Goal: Information Seeking & Learning: Check status

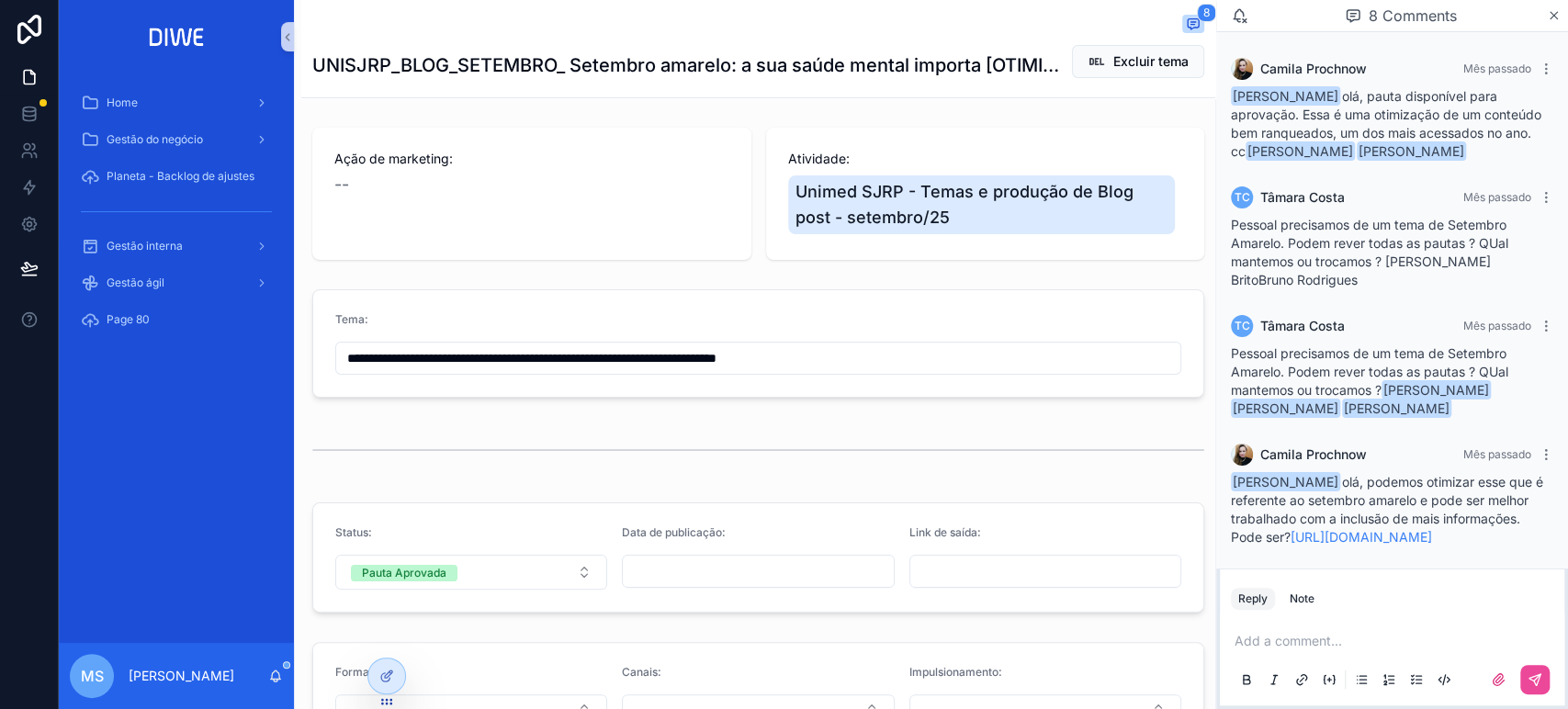
scroll to position [487, 0]
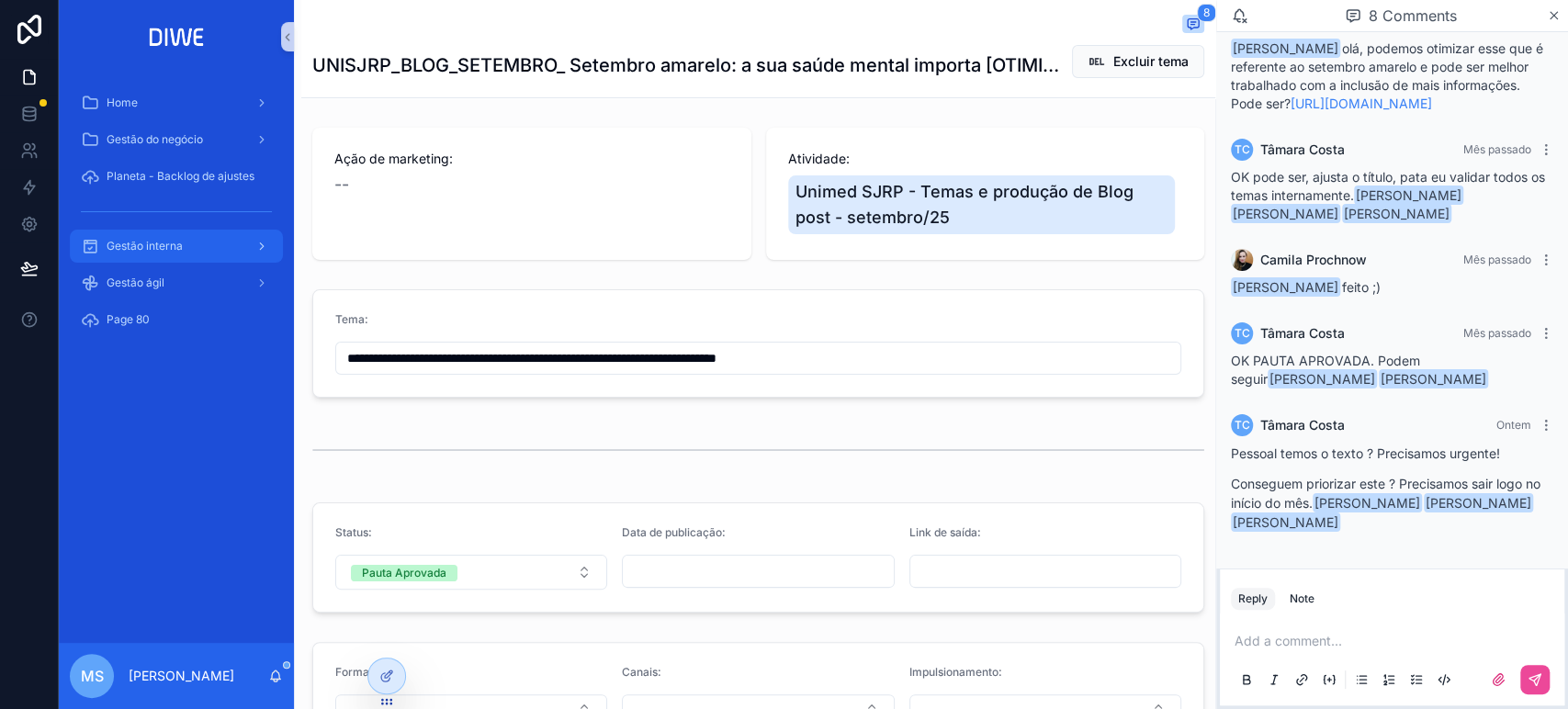
click at [193, 235] on div "Gestão interna" at bounding box center [176, 246] width 191 height 29
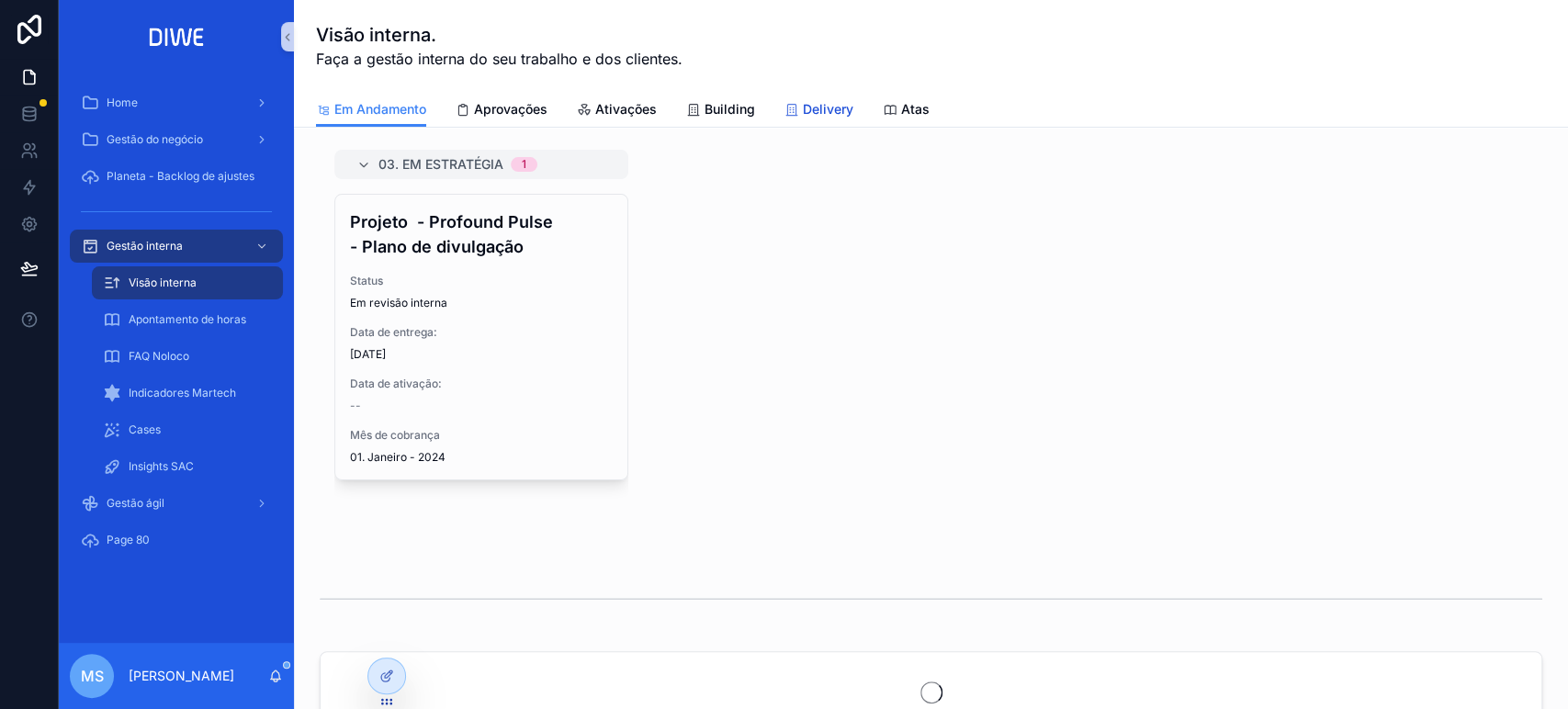
click at [812, 114] on span "Delivery" at bounding box center [828, 109] width 51 height 18
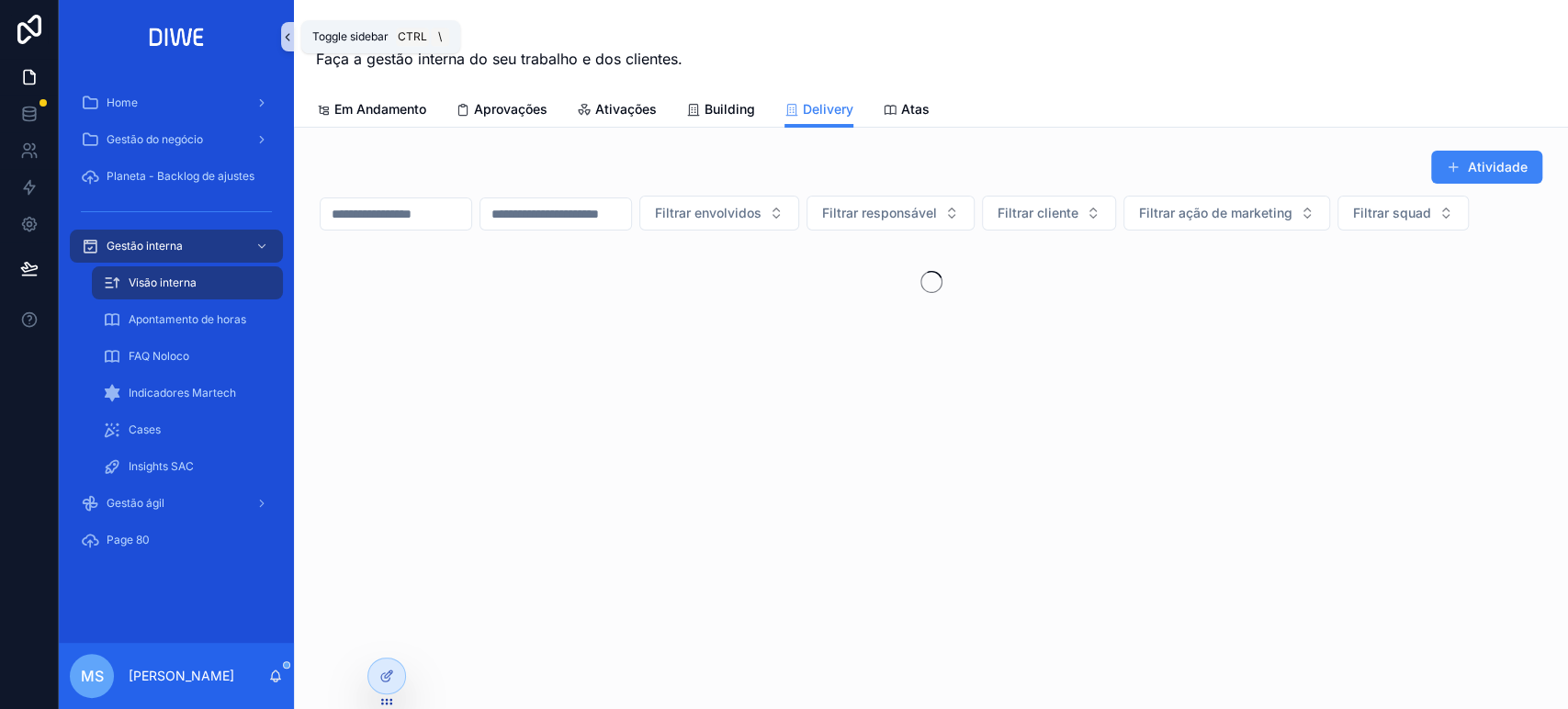
click at [281, 46] on button "scrollable content" at bounding box center [287, 36] width 13 height 29
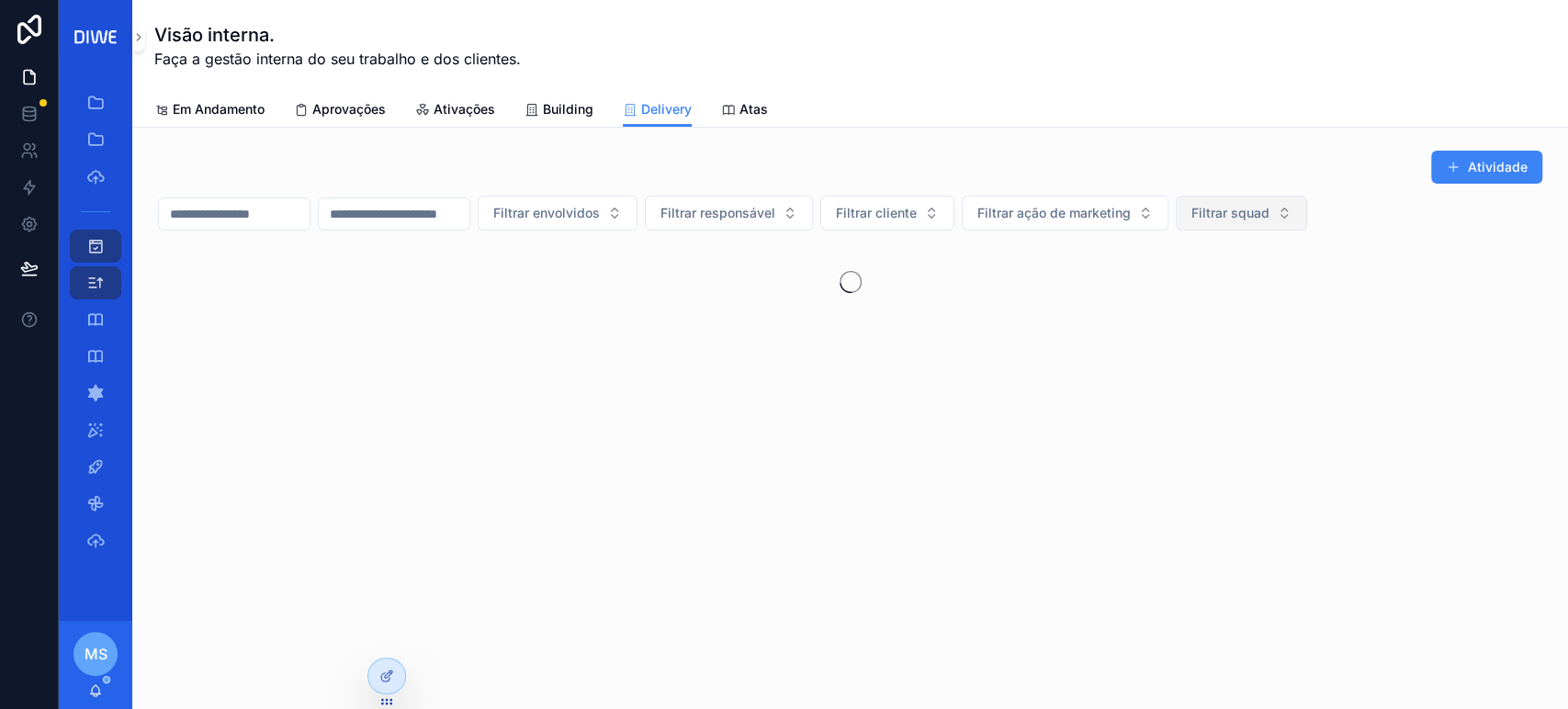
click at [1269, 216] on span "Filtrar squad" at bounding box center [1230, 213] width 78 height 18
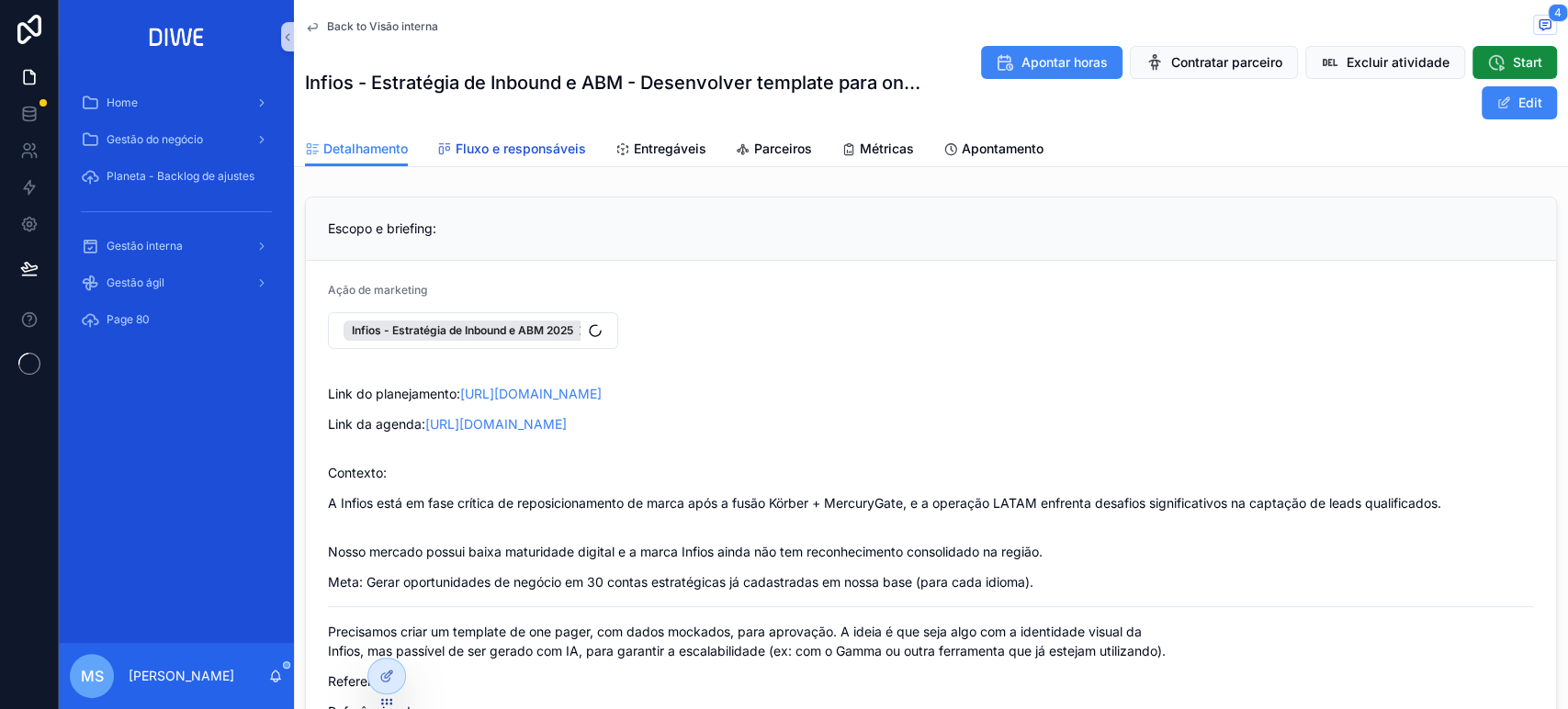
click at [531, 154] on span "Fluxo e responsáveis" at bounding box center [520, 149] width 131 height 18
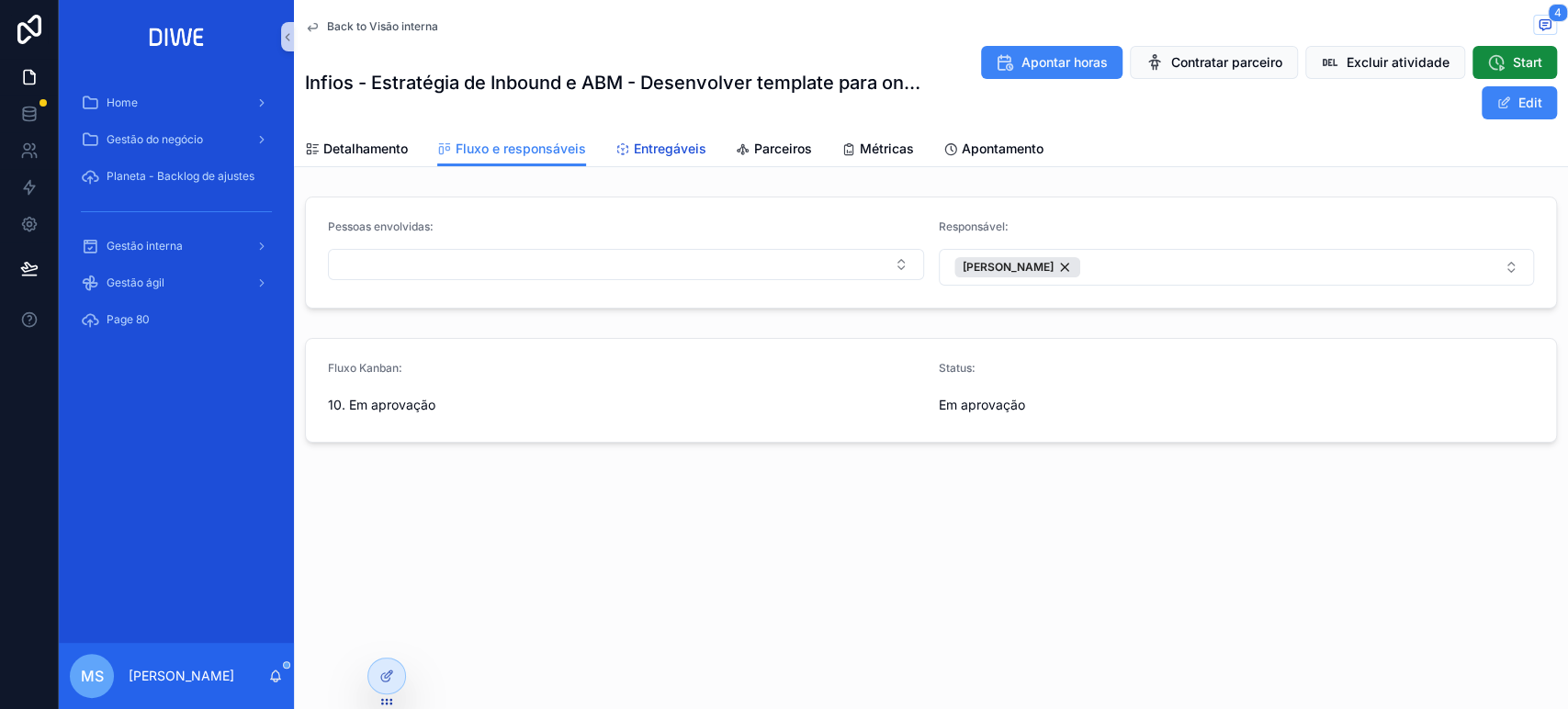
click at [668, 143] on span "Entregáveis" at bounding box center [669, 149] width 73 height 18
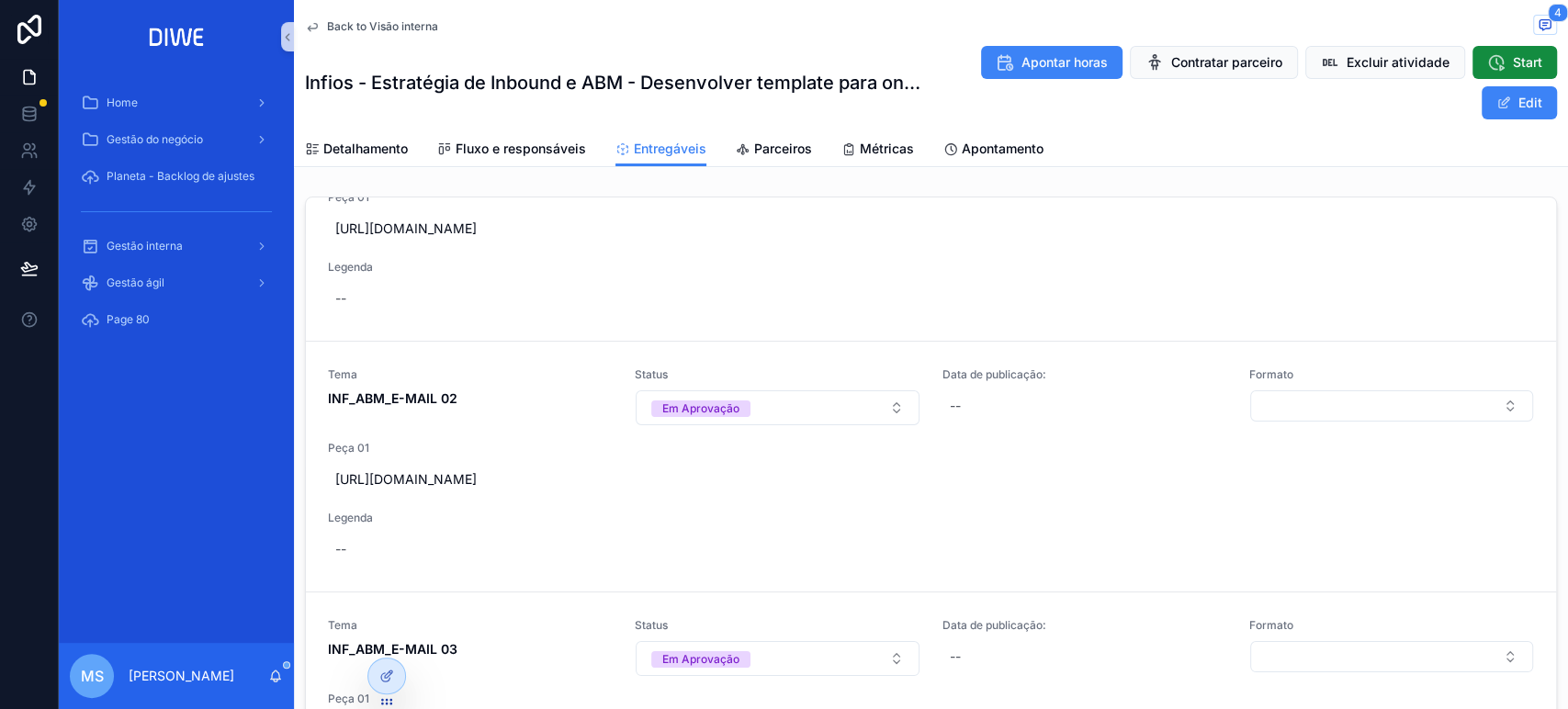
scroll to position [471, 0]
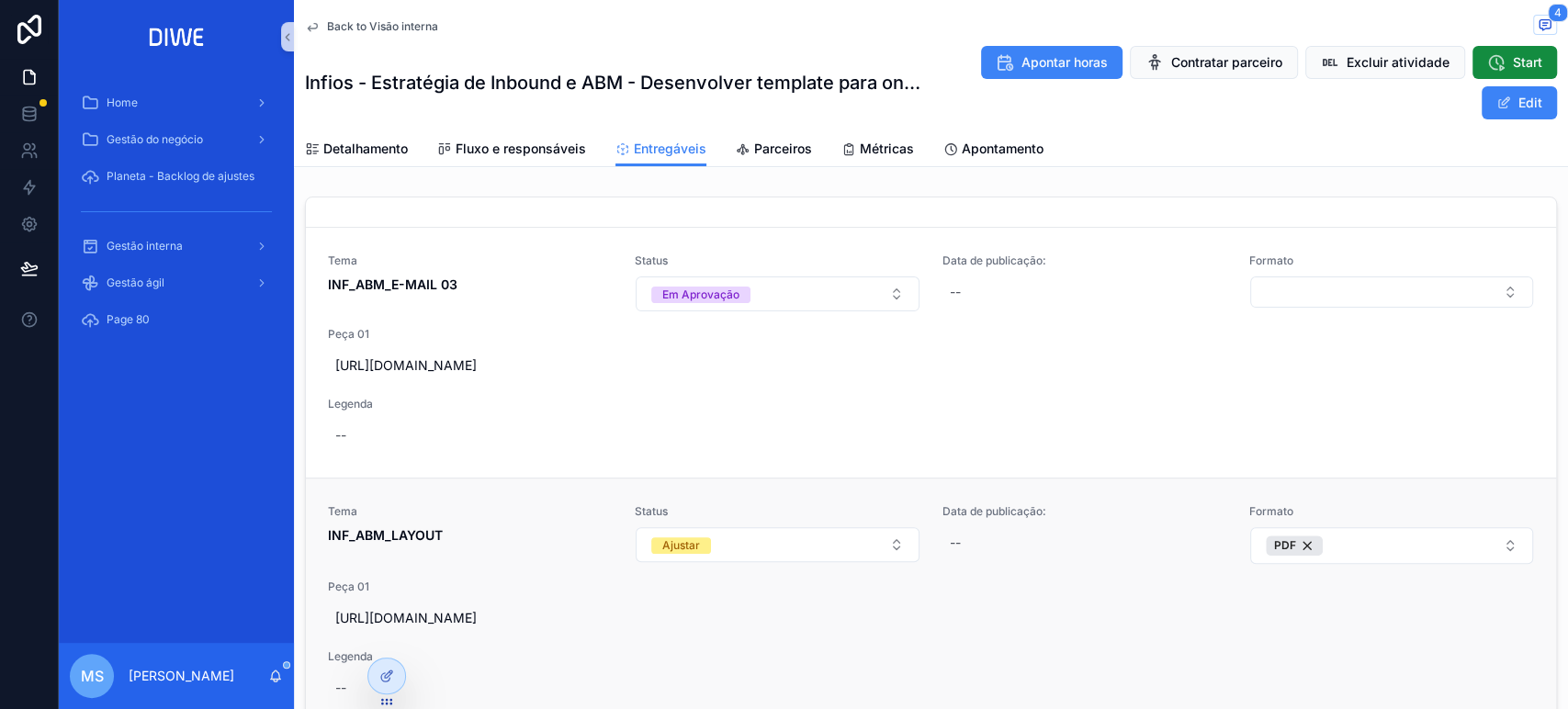
click at [565, 495] on link "Tema INF_ABM_LAYOUT Status Ajustar Data de publicação: -- Formato PDF Peça 01 h…" at bounding box center [931, 603] width 1250 height 253
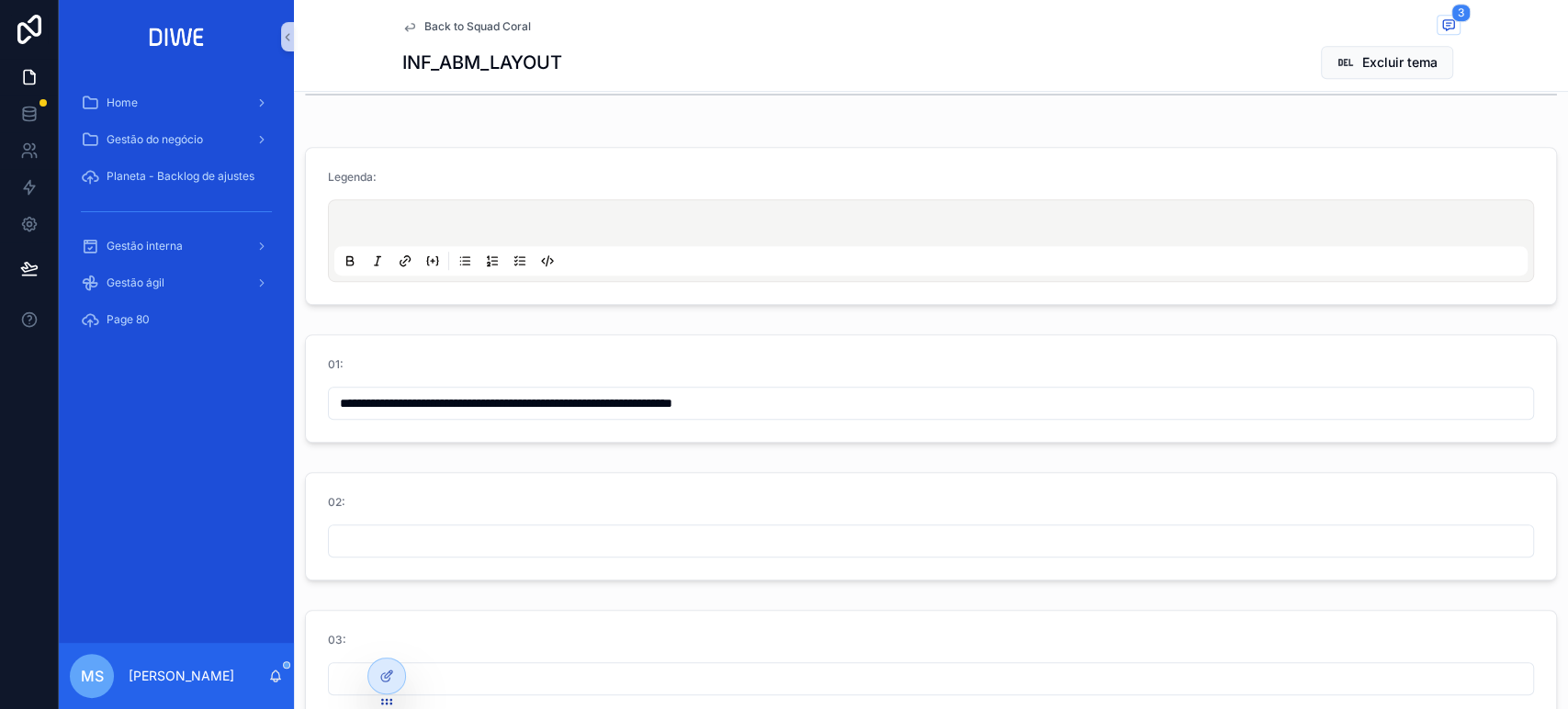
scroll to position [707, 0]
click at [839, 388] on input "**********" at bounding box center [931, 401] width 1204 height 26
click at [1451, 18] on span "3" at bounding box center [1460, 13] width 19 height 18
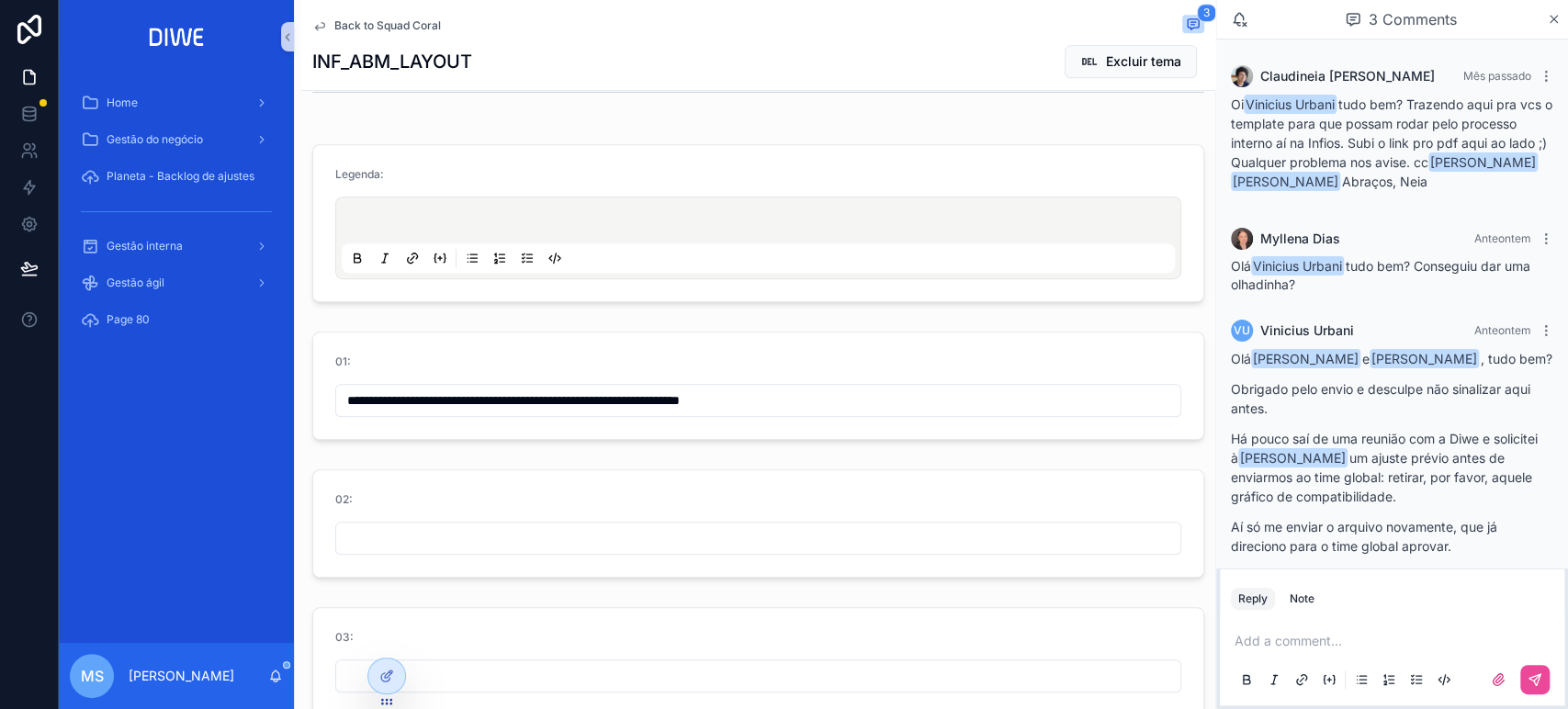
scroll to position [86, 0]
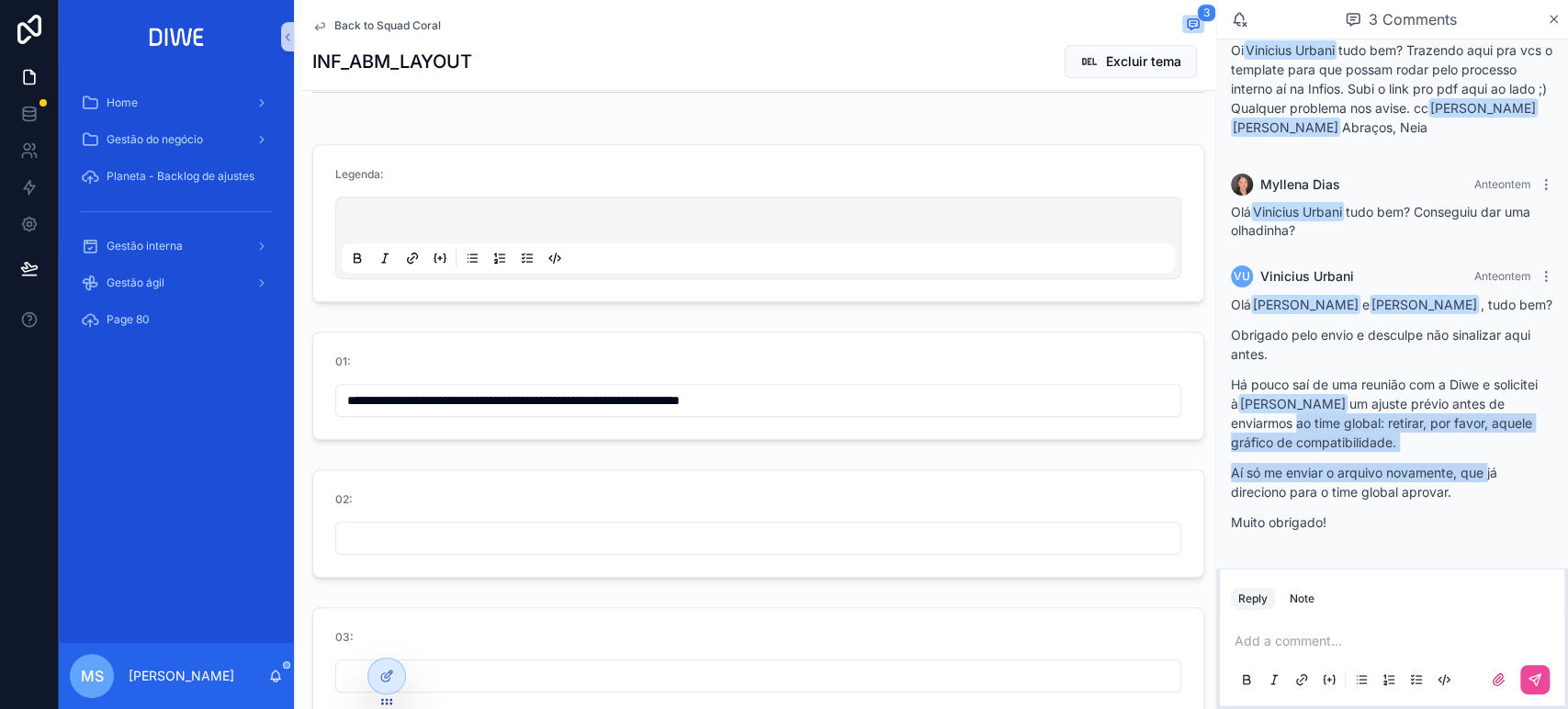
drag, startPoint x: 1424, startPoint y: 431, endPoint x: 1487, endPoint y: 457, distance: 68.2
click at [1487, 457] on div "Olá Myllena Dias e Claudineia Ferreira dos Santos , tudo bem? Obrigado pelo env…" at bounding box center [1391, 412] width 323 height 237
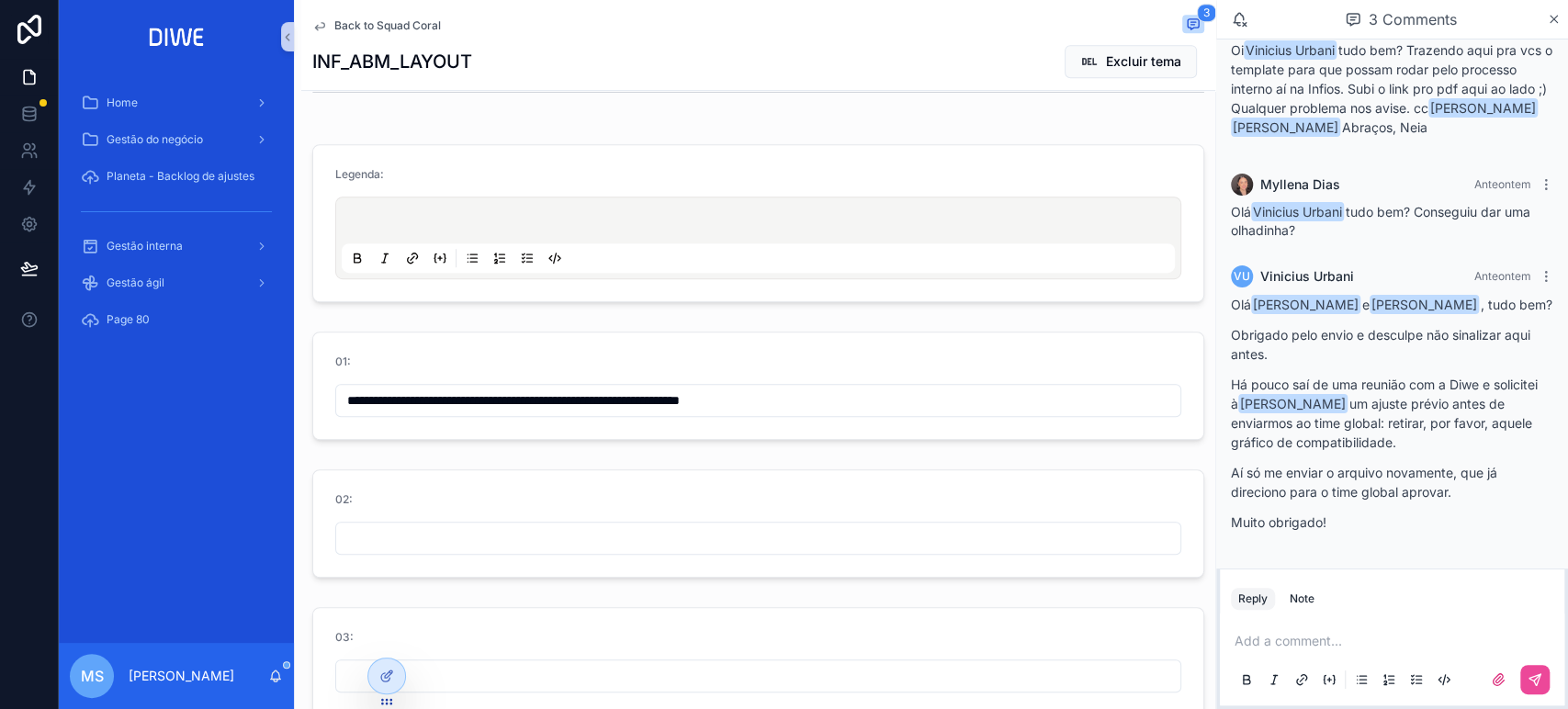
click at [1403, 487] on p "Aí só me enviar o arquivo novamente, que já direciono para o time global aprova…" at bounding box center [1391, 481] width 323 height 39
drag, startPoint x: 1448, startPoint y: 440, endPoint x: 1272, endPoint y: 447, distance: 176.1
click at [1272, 447] on p "Há pouco saí de uma reunião com a Diwe e solicitei à Mariah Sirvent um ajuste p…" at bounding box center [1391, 412] width 323 height 77
copy p "gráfico de compatibilidade."
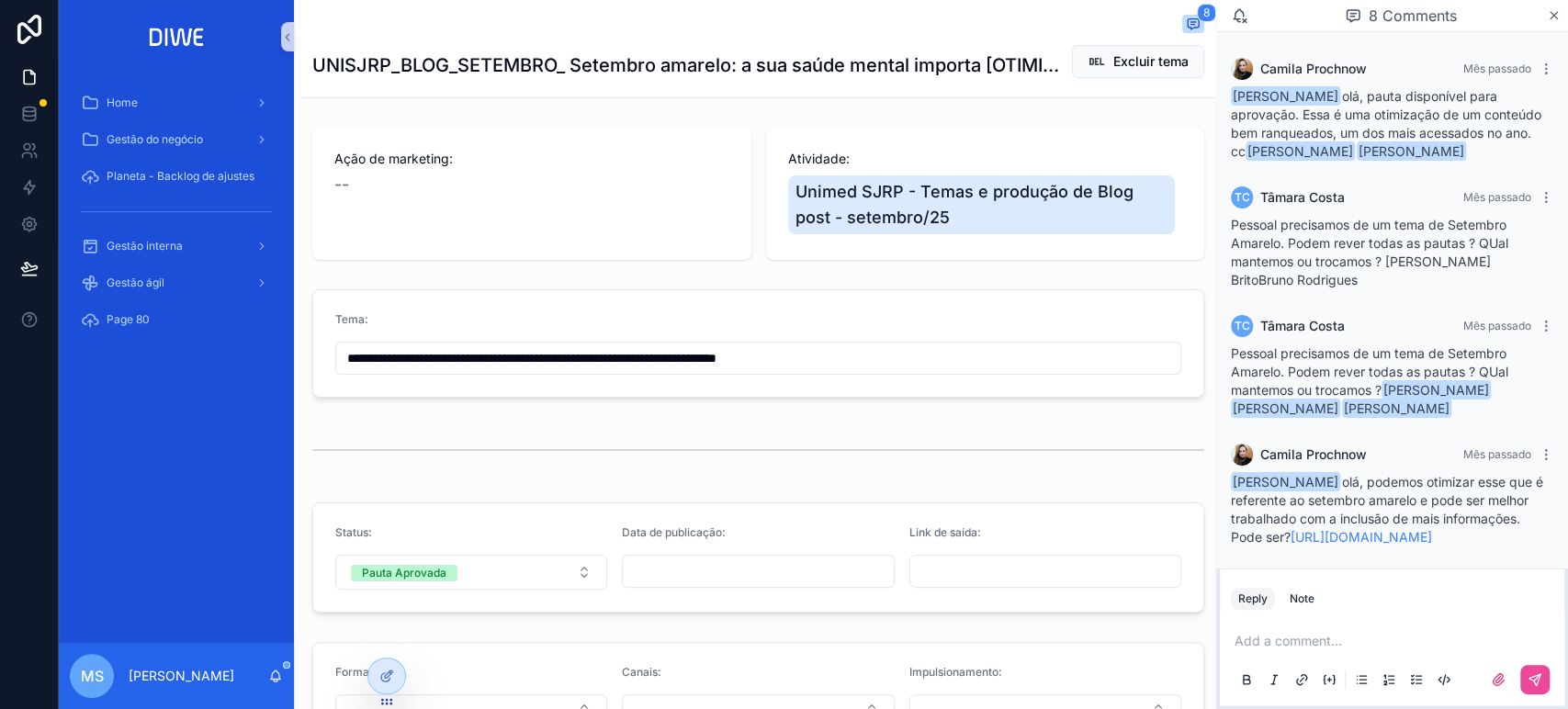
scroll to position [487, 0]
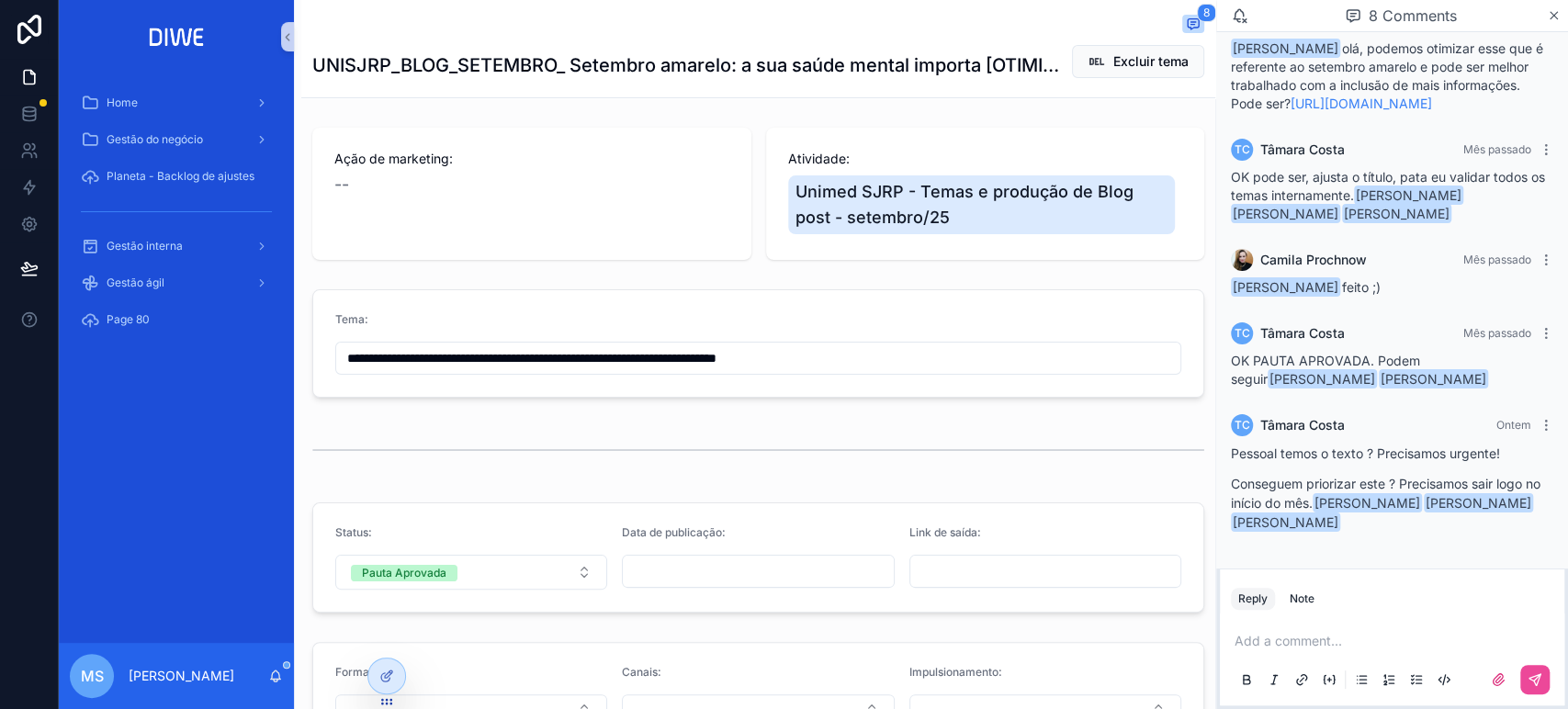
click at [1285, 636] on p "scrollable content" at bounding box center [1395, 641] width 323 height 18
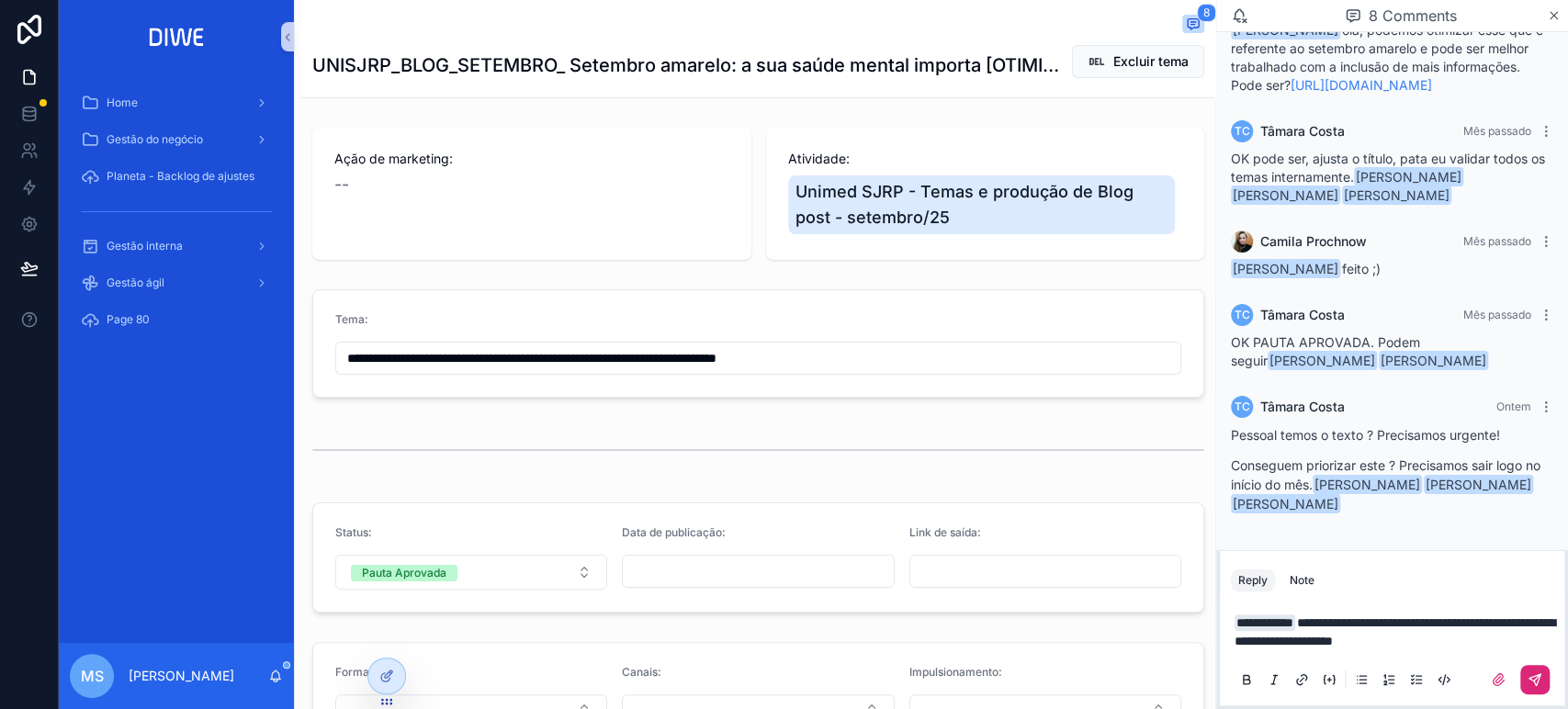
click at [1544, 681] on button "scrollable content" at bounding box center [1534, 679] width 29 height 29
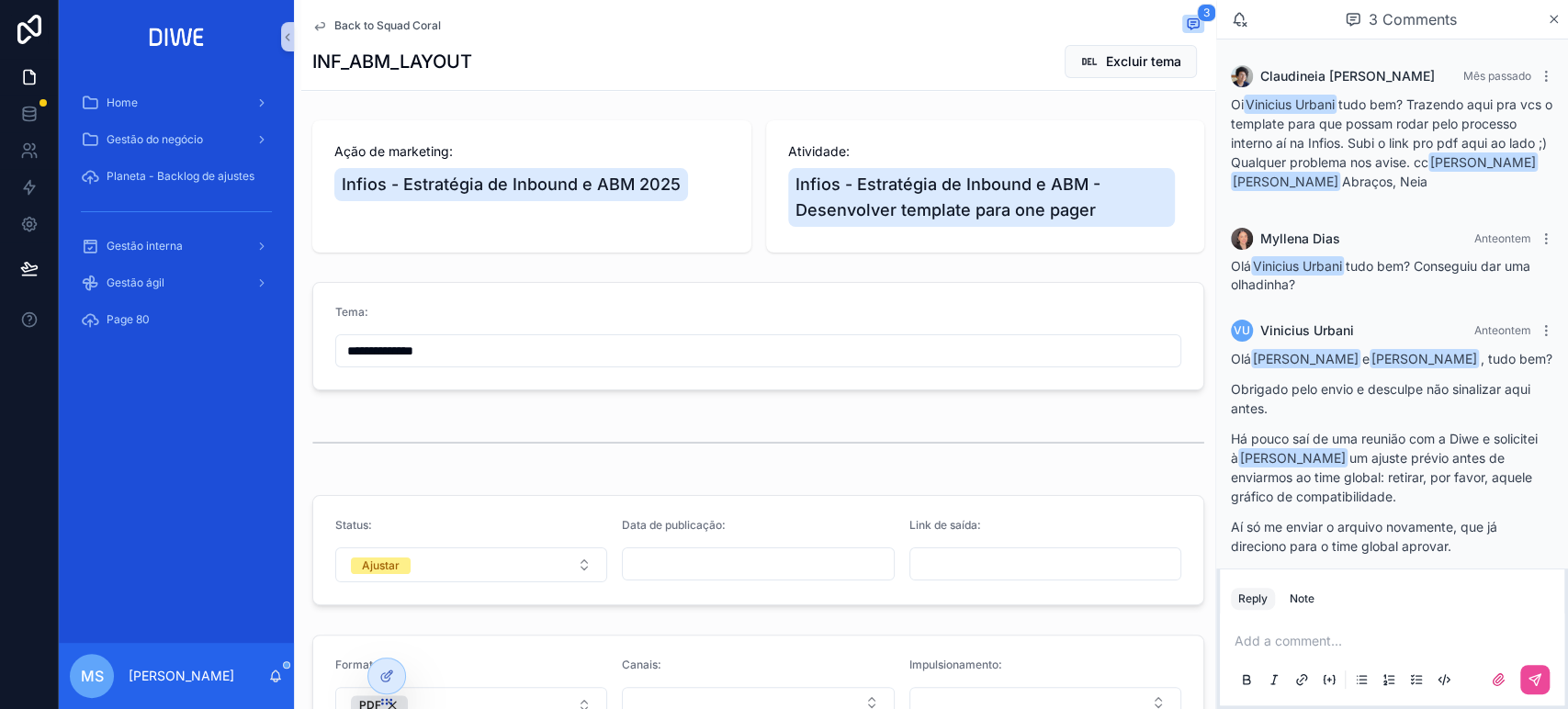
scroll to position [86, 0]
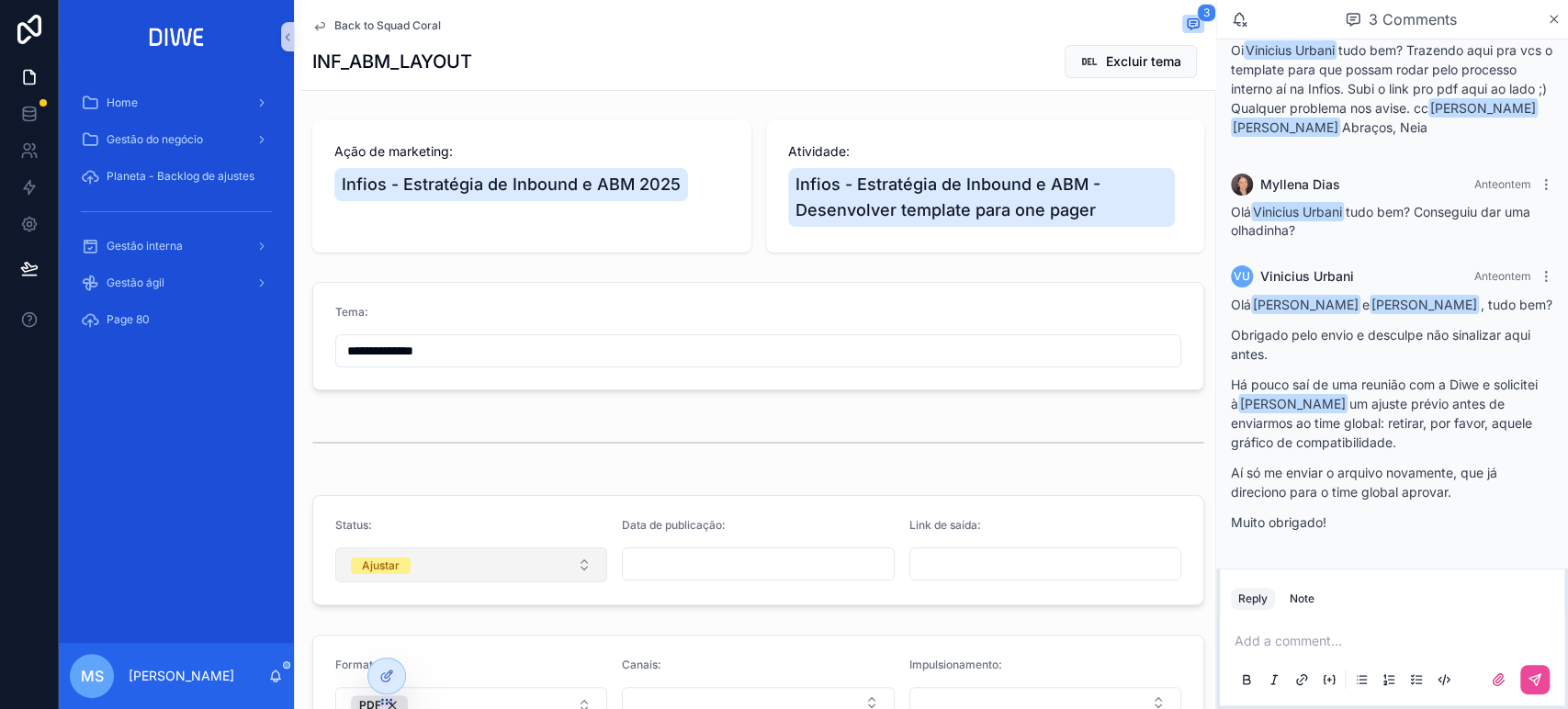
click at [551, 565] on button "Ajustar" at bounding box center [471, 564] width 272 height 35
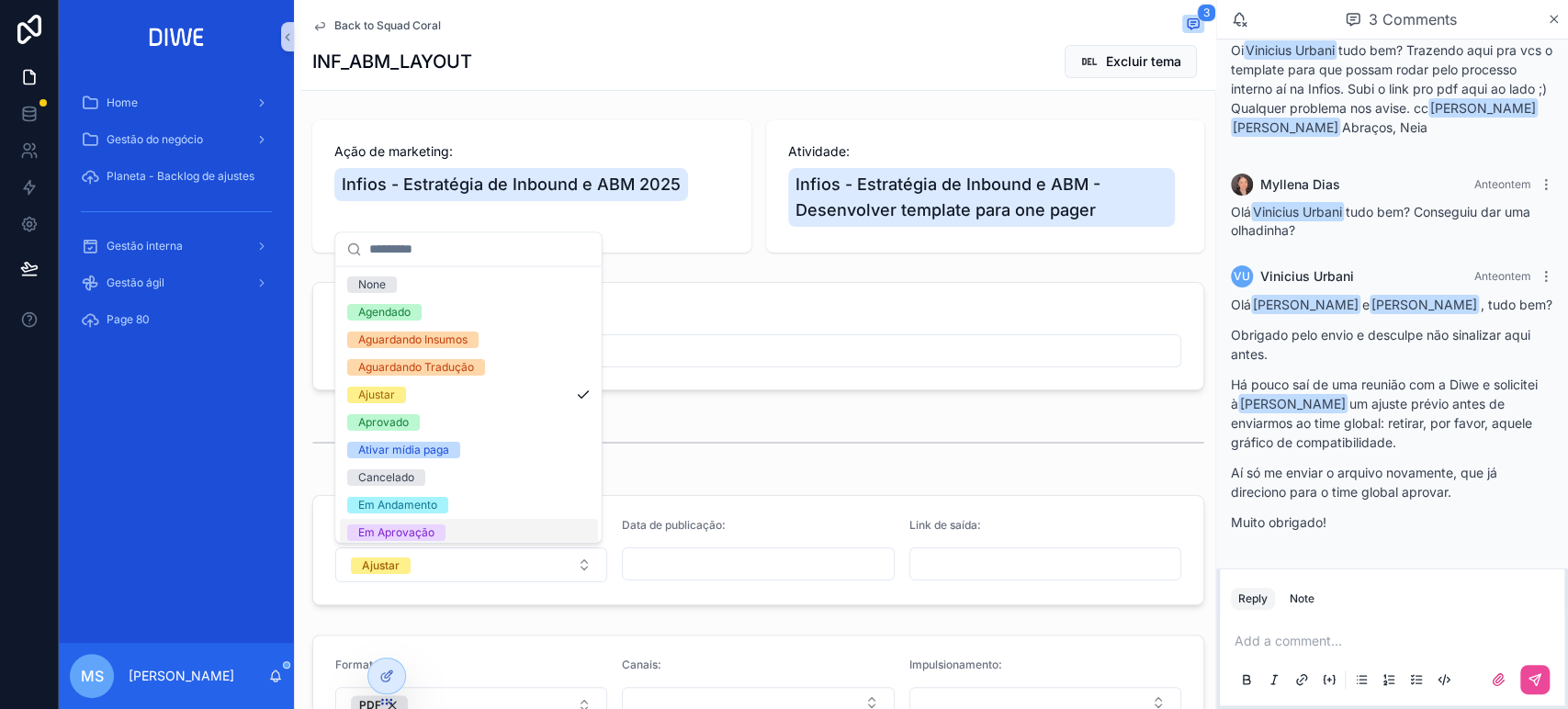
click at [508, 527] on div "Em Aprovação" at bounding box center [467, 532] width 258 height 28
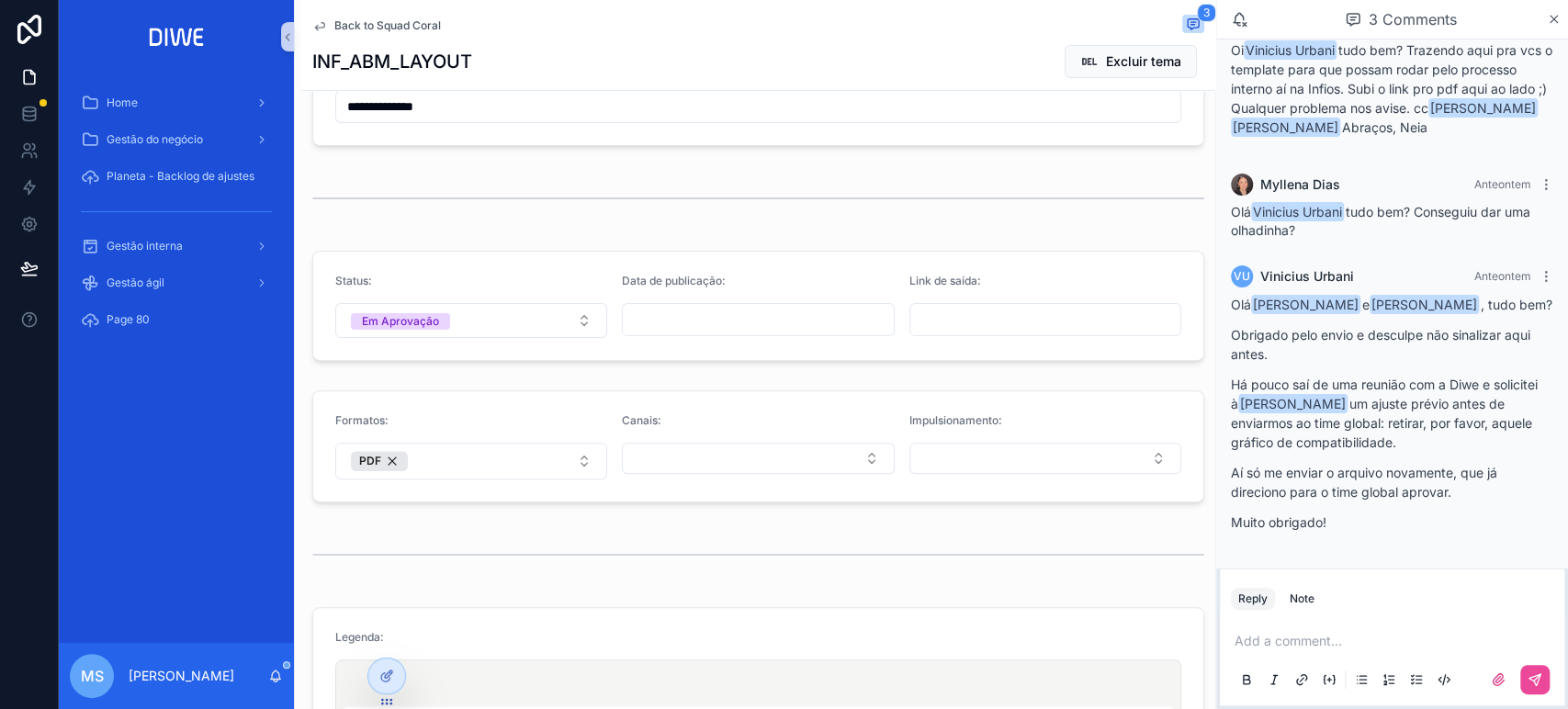
scroll to position [235, 0]
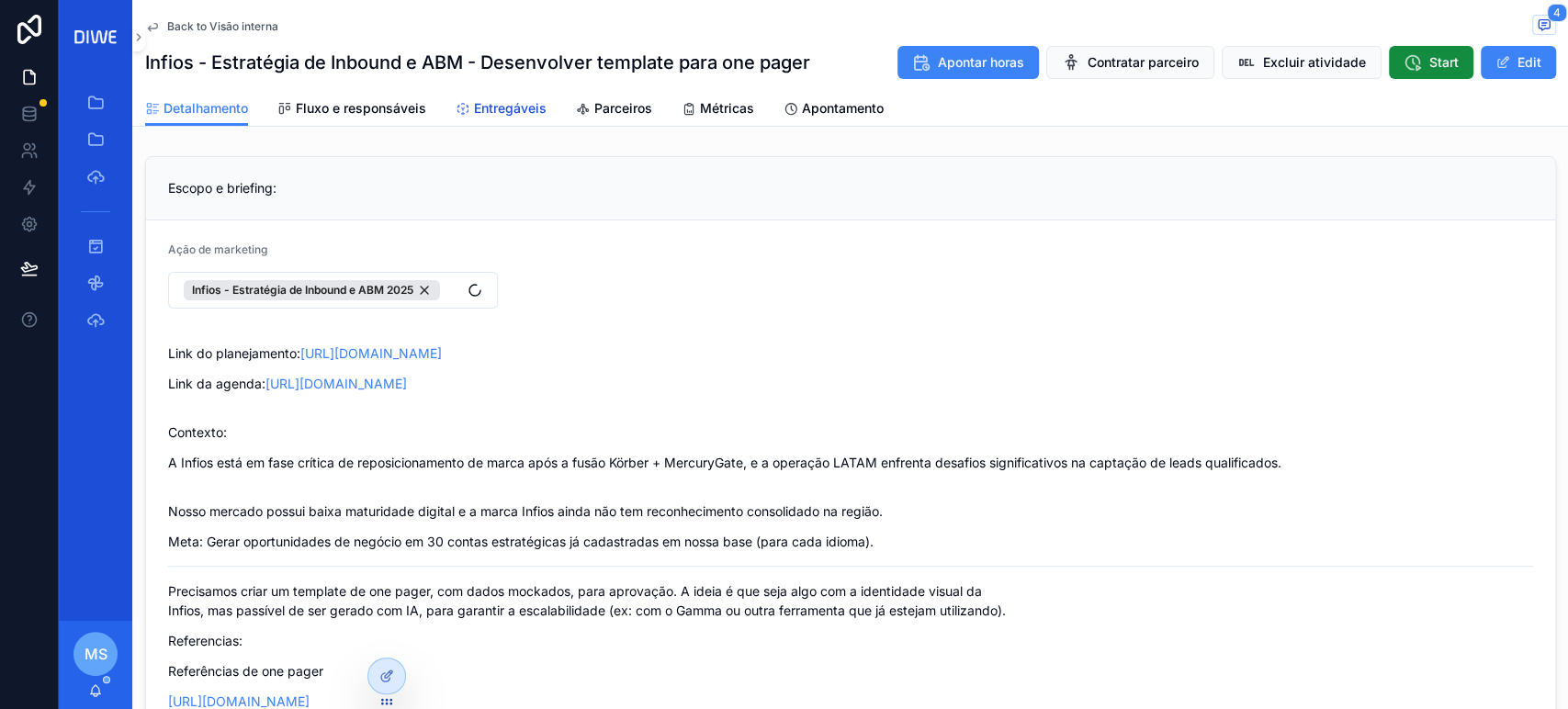
click at [510, 104] on span "Entregáveis" at bounding box center [509, 108] width 73 height 18
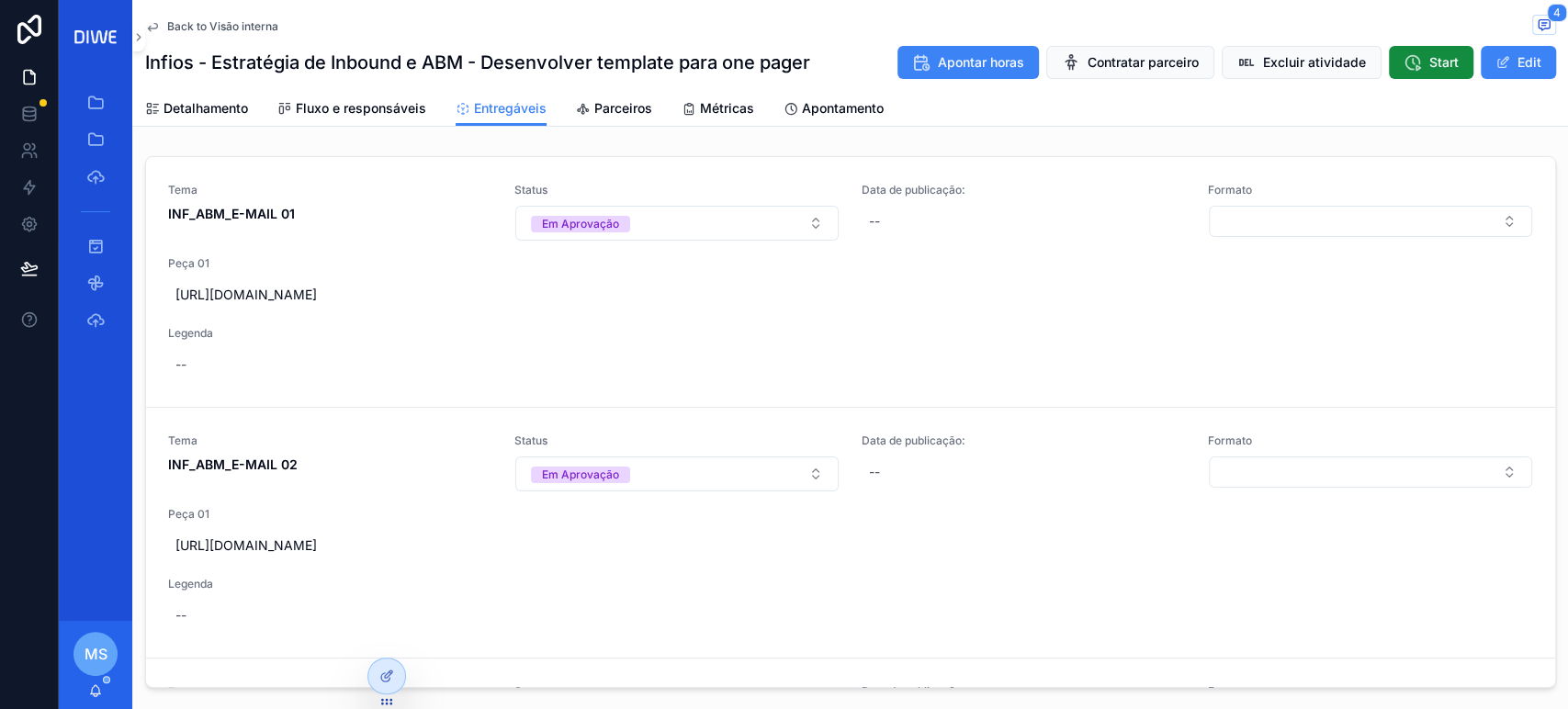
scroll to position [471, 0]
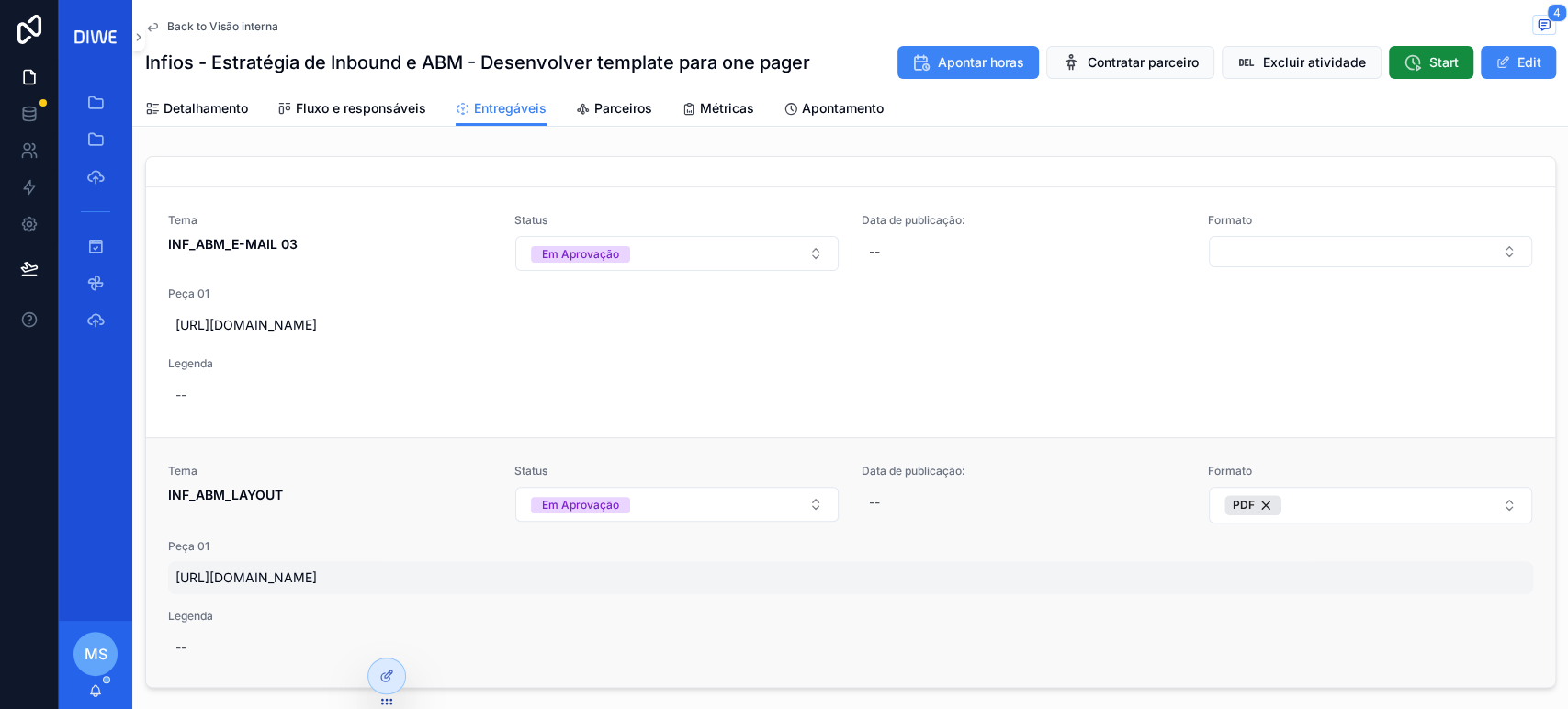
click at [440, 576] on span "https://drive.google.com/drive/folders/1h7bwY2efN73PAEzRrO-wOzBEY_DnSSIT" at bounding box center [851, 577] width 1350 height 18
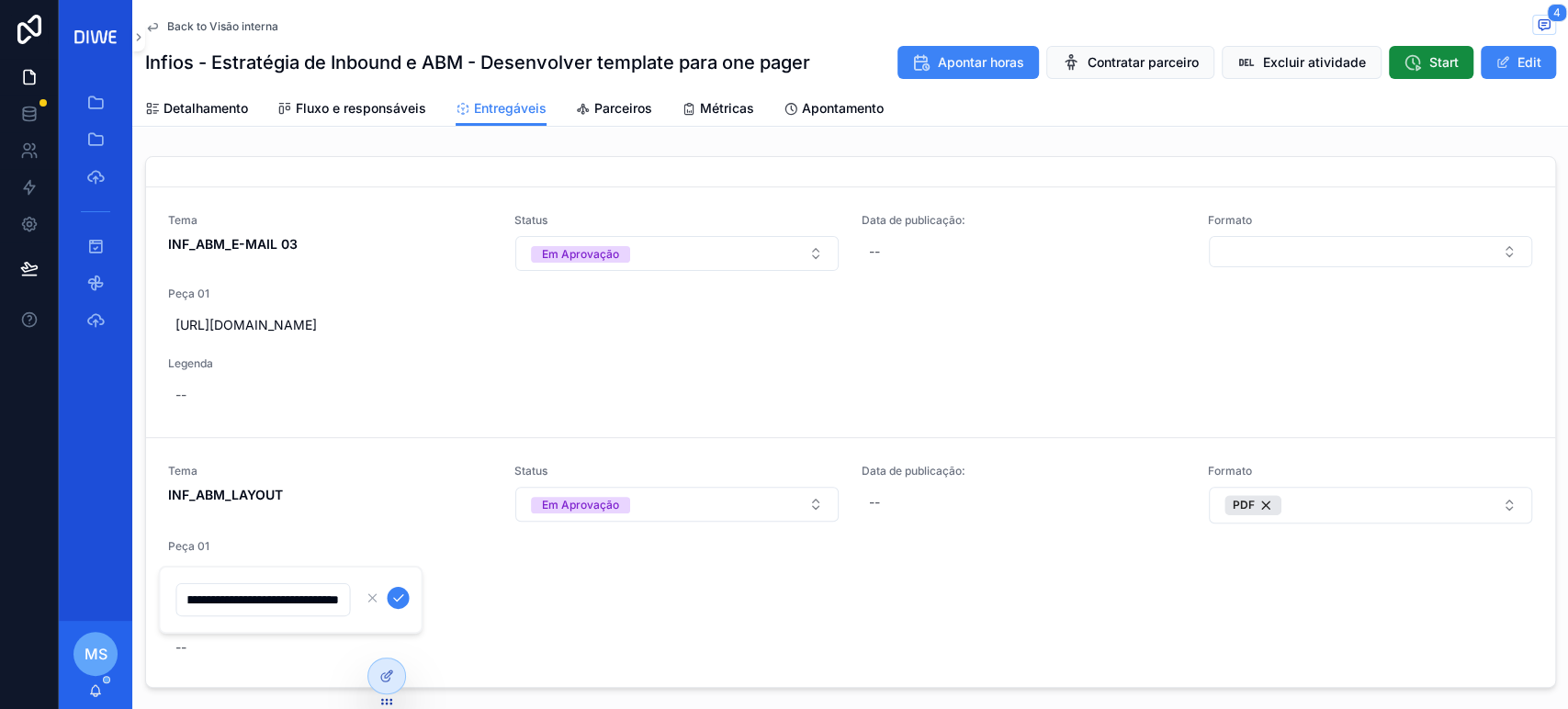
scroll to position [0, 0]
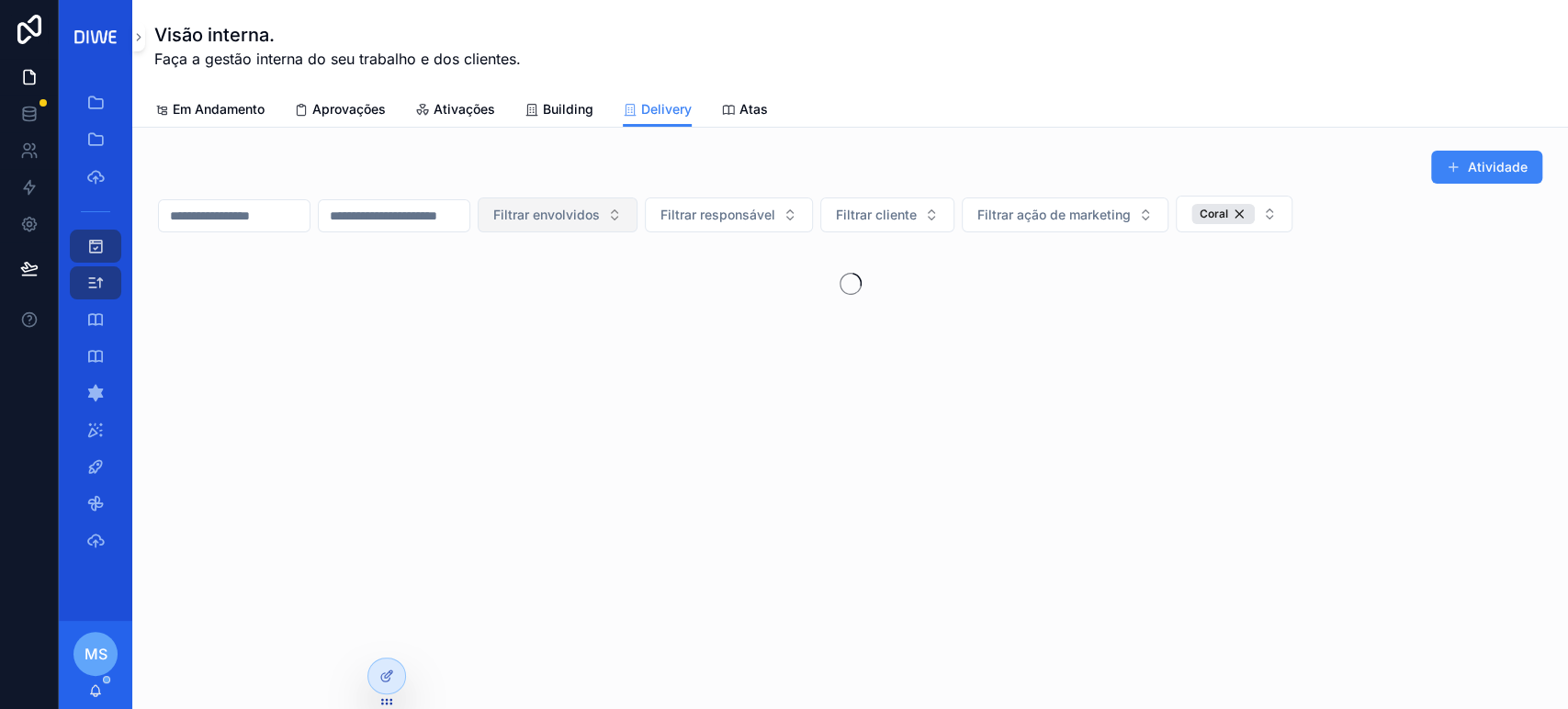
click at [599, 218] on span "Filtrar envolvidos" at bounding box center [546, 215] width 107 height 18
click at [569, 106] on span "Building" at bounding box center [567, 109] width 51 height 18
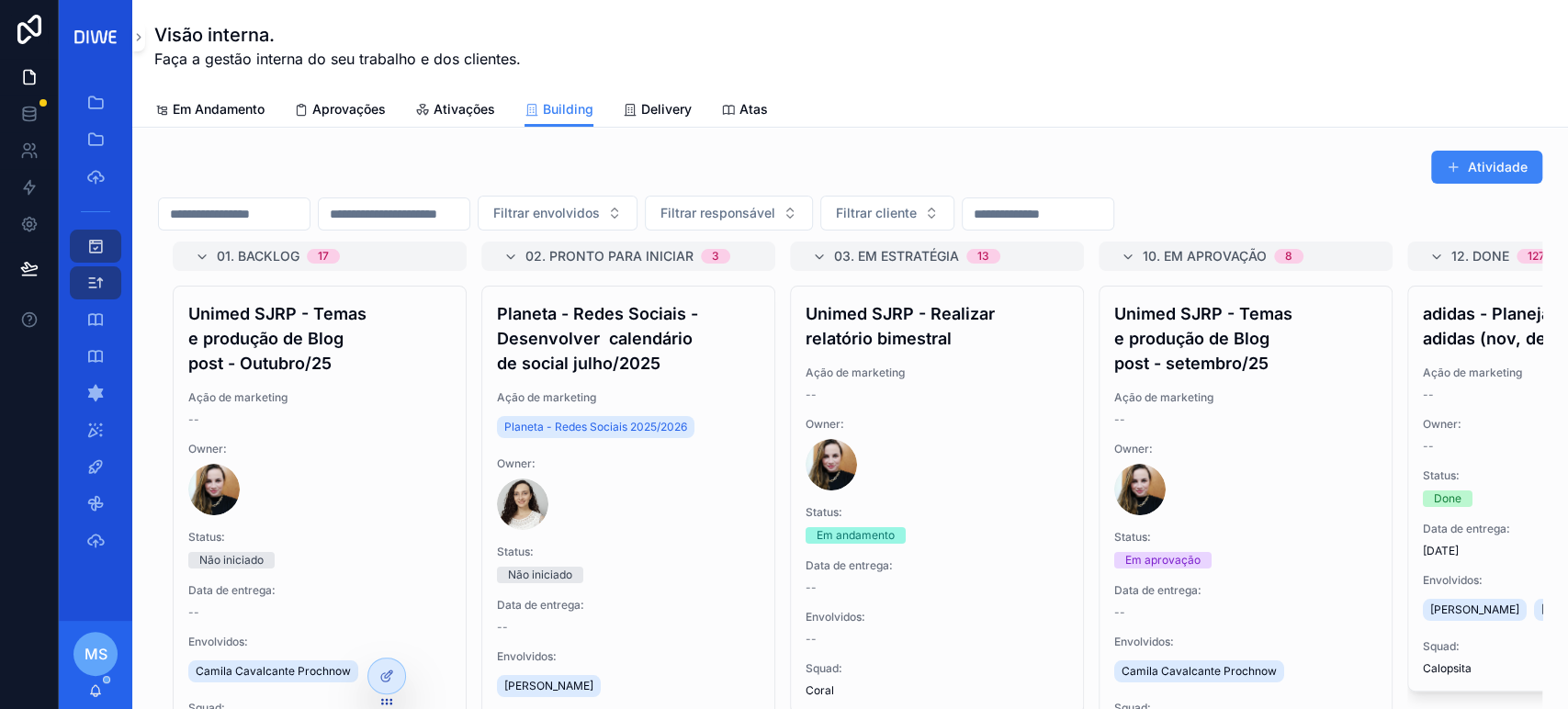
click at [298, 215] on input "scrollable content" at bounding box center [234, 214] width 151 height 26
type input "*********"
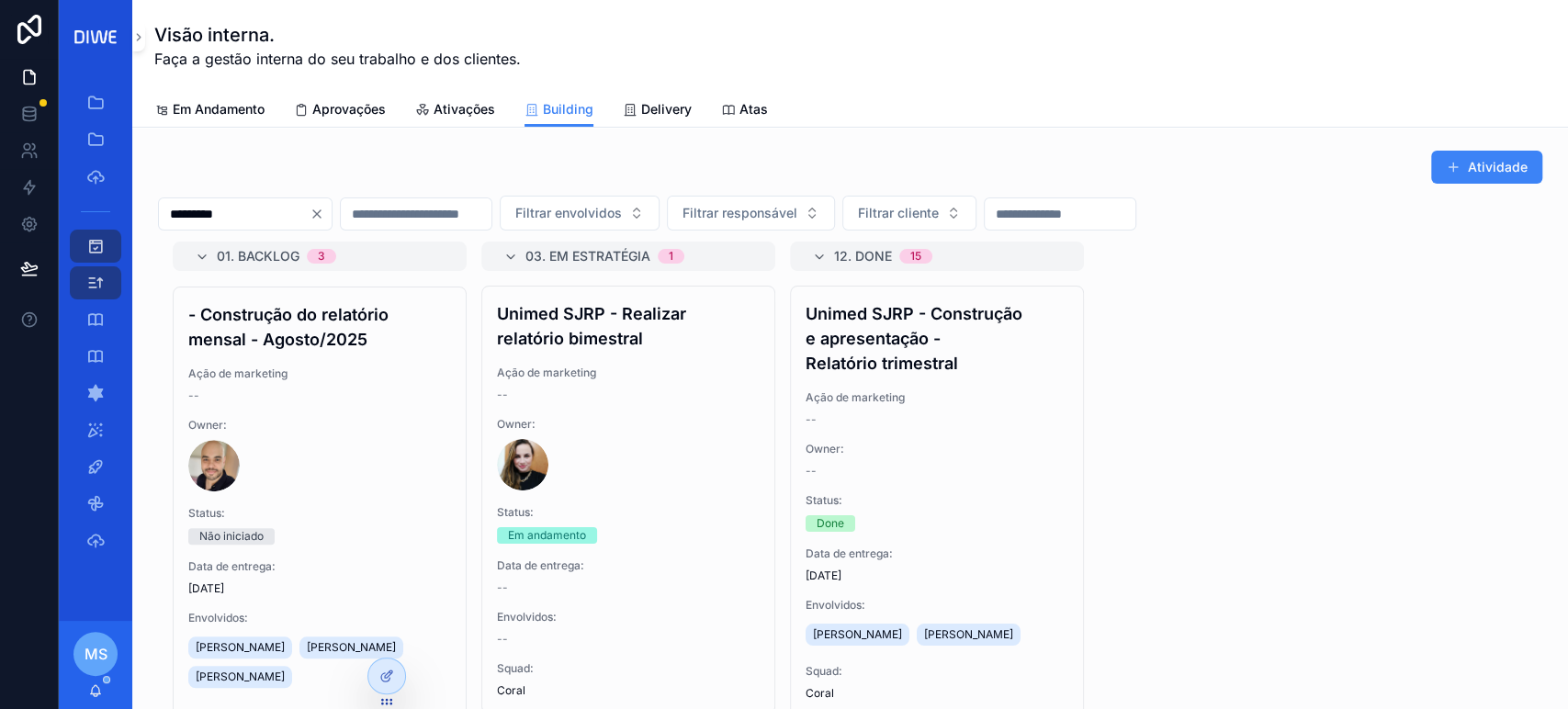
scroll to position [1124, 0]
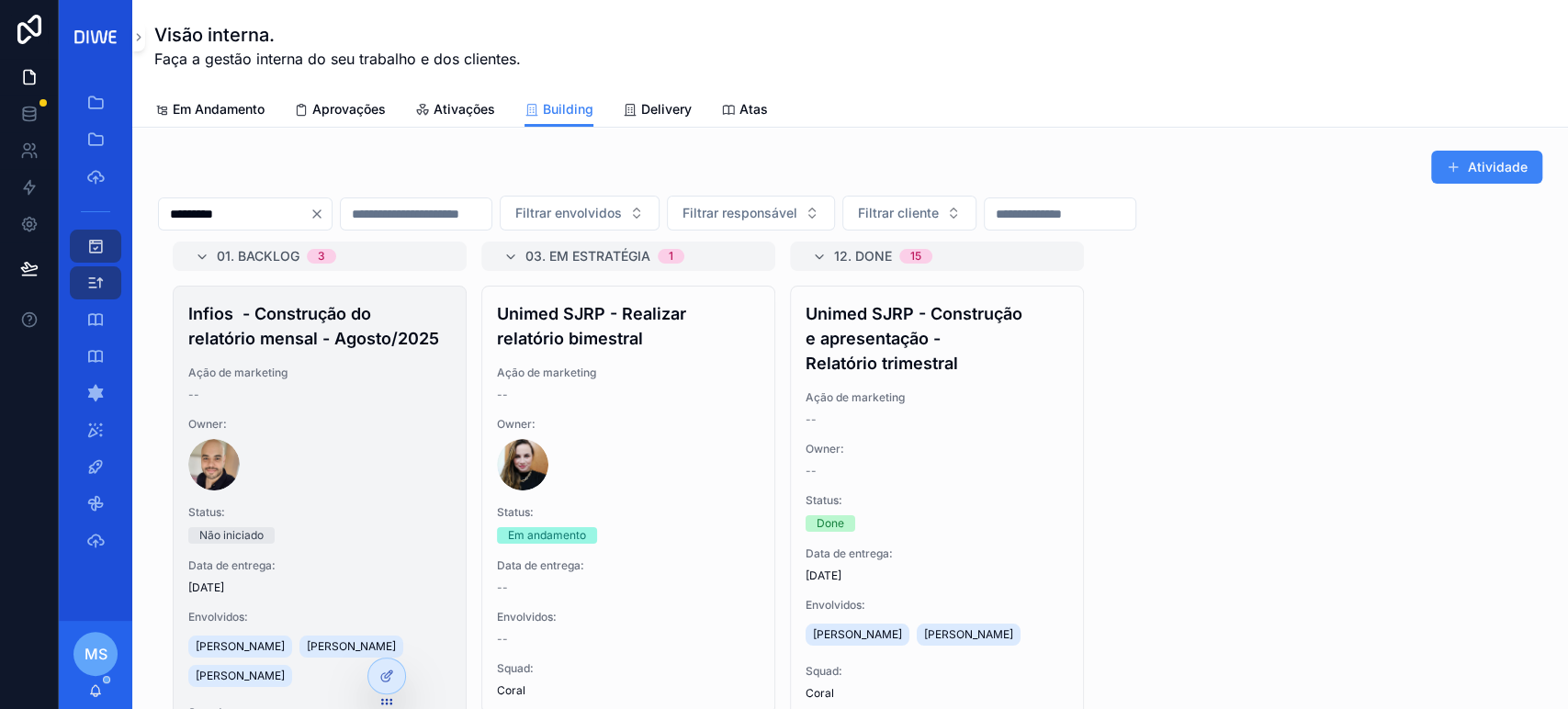
drag, startPoint x: 454, startPoint y: 412, endPoint x: 437, endPoint y: 505, distance: 94.5
click at [433, 524] on div "01. Backlog 3 Infios - Construção do relatório mensal - Agosto/2025 Ação de mar…" at bounding box center [850, 507] width 1384 height 531
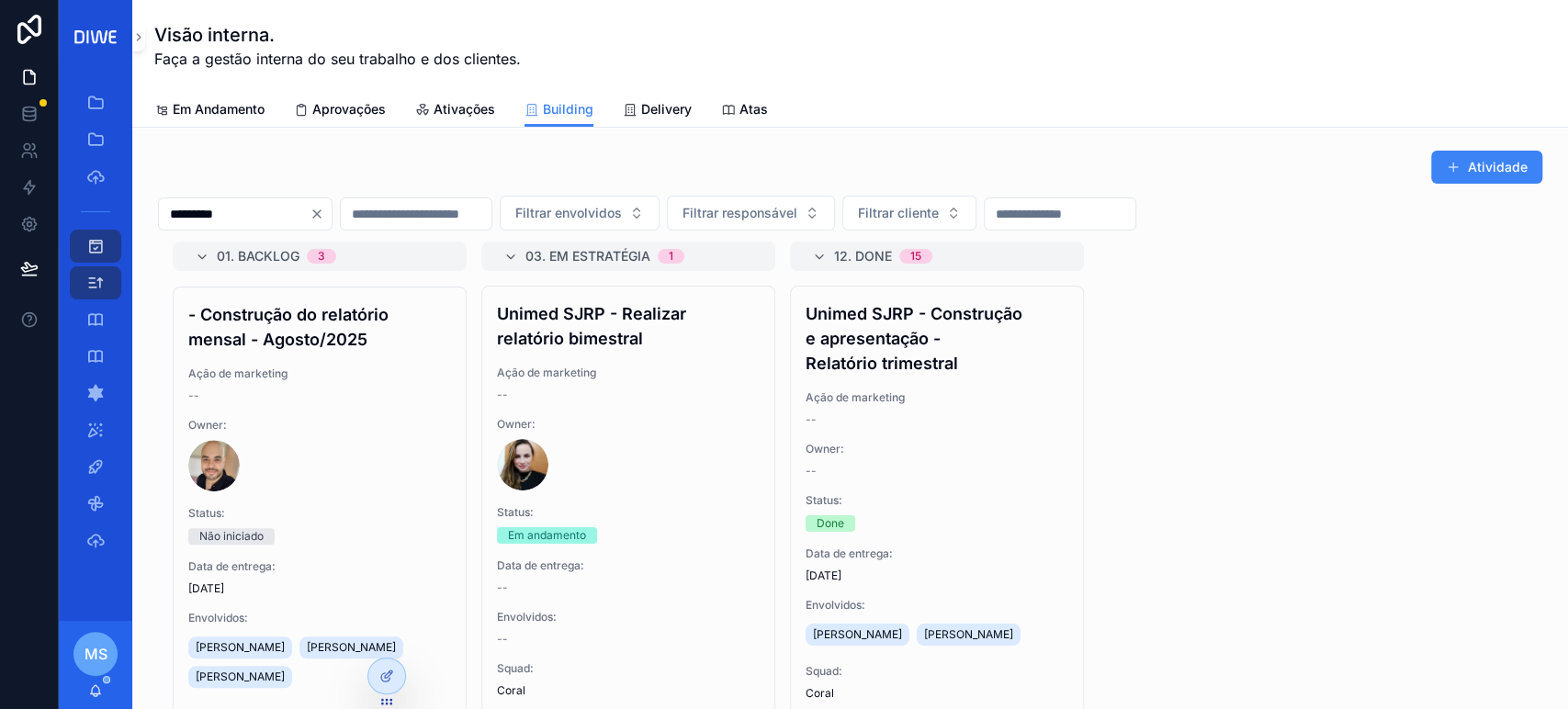
scroll to position [1078, 0]
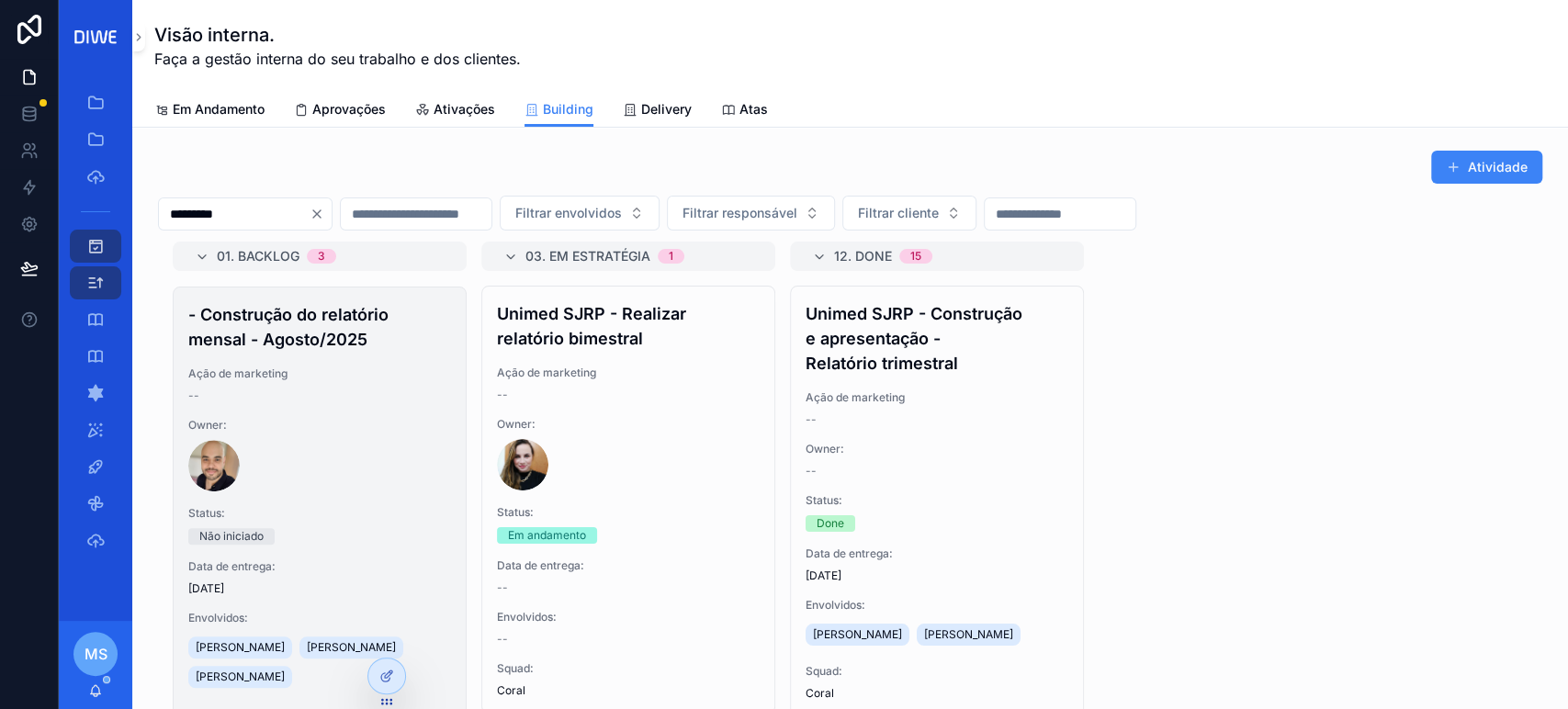
click at [381, 462] on div "scrollable content" at bounding box center [320, 464] width 263 height 51
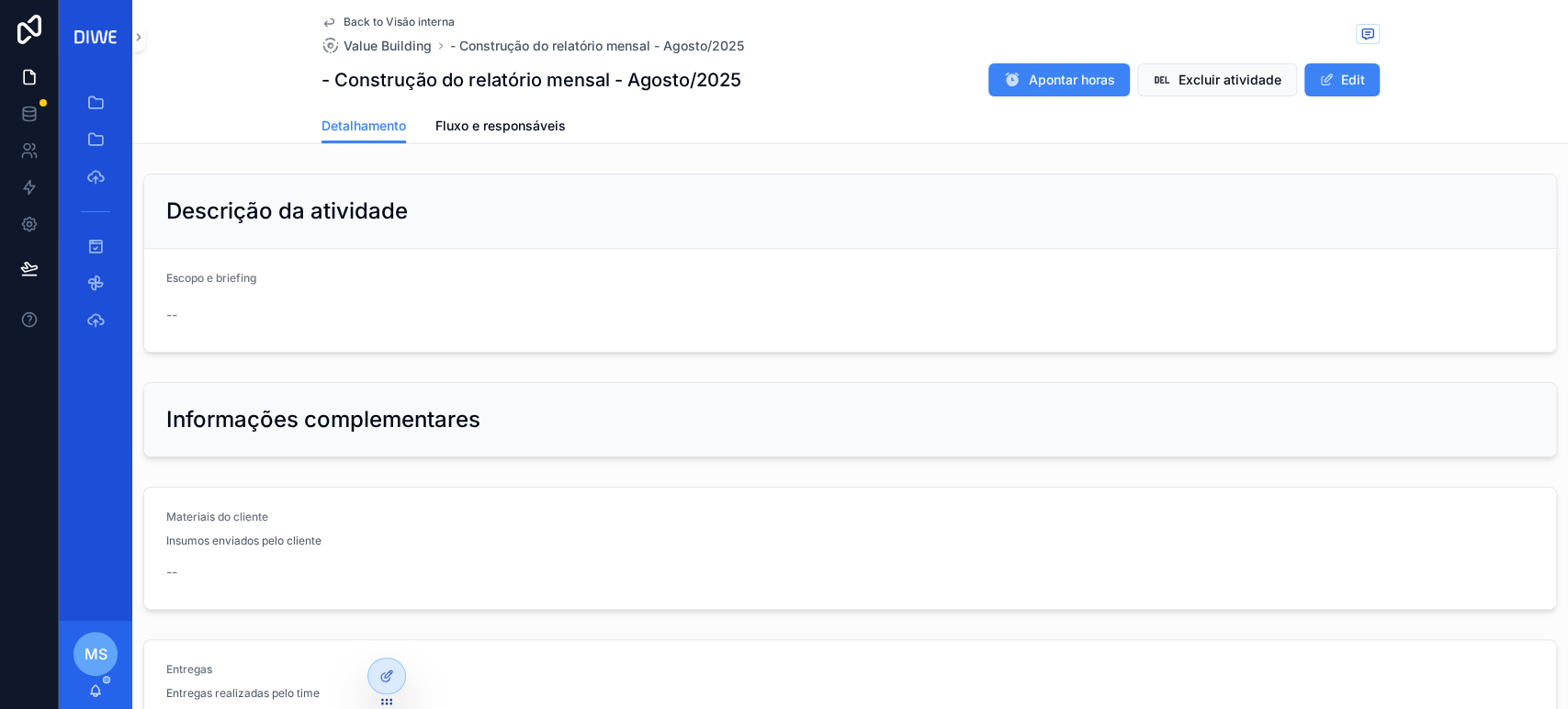
click at [411, 26] on span "Back to Visão interna" at bounding box center [398, 22] width 111 height 15
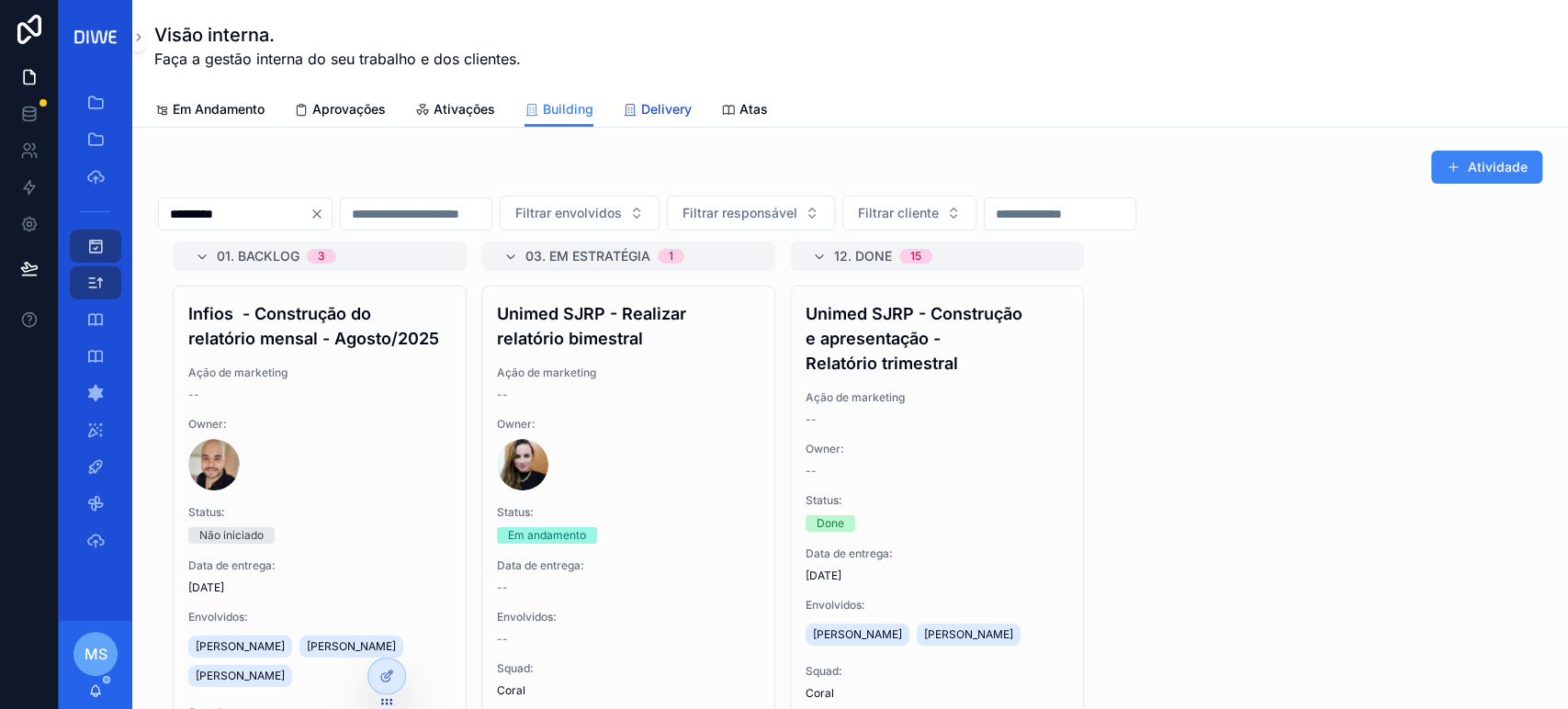
click at [680, 109] on span "Delivery" at bounding box center [666, 109] width 51 height 18
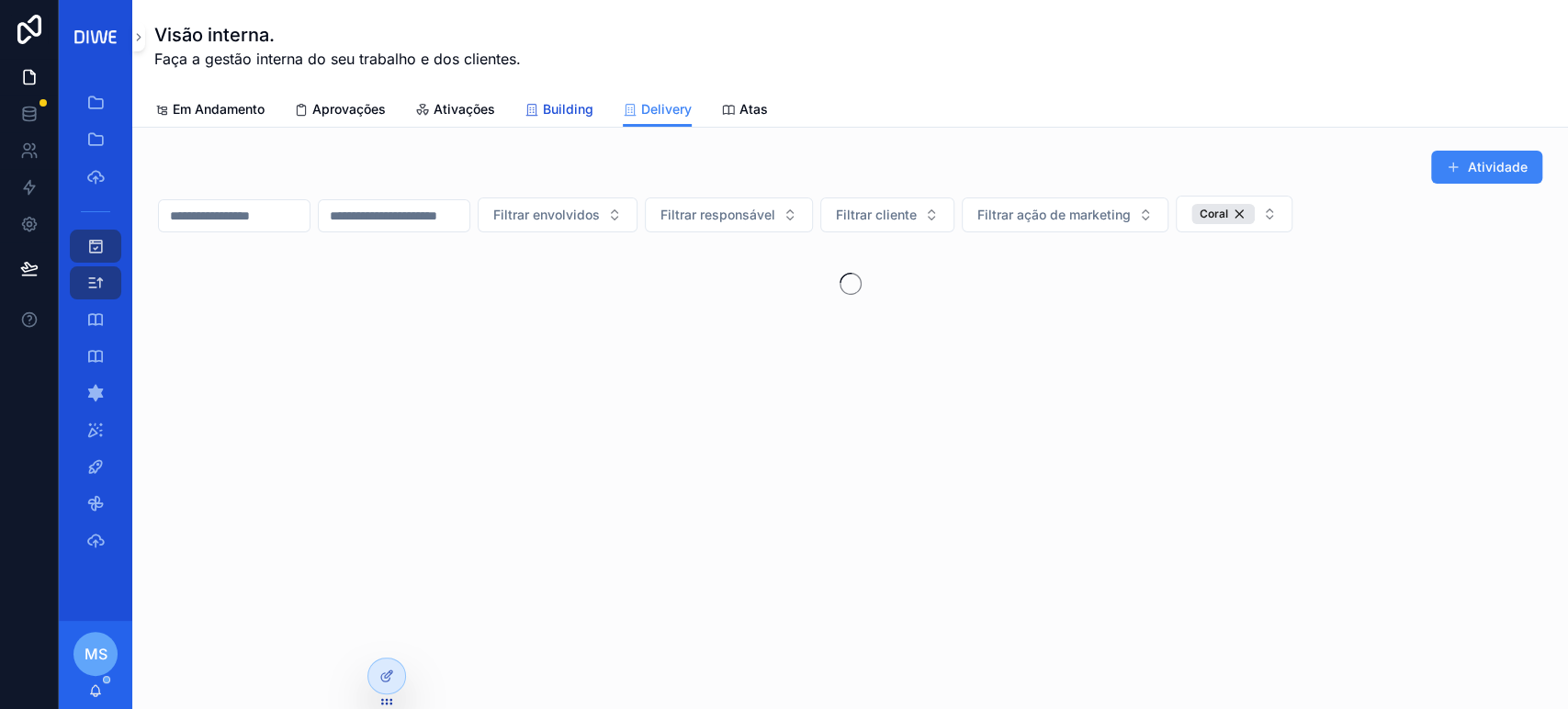
click at [590, 118] on span "Building" at bounding box center [567, 109] width 51 height 18
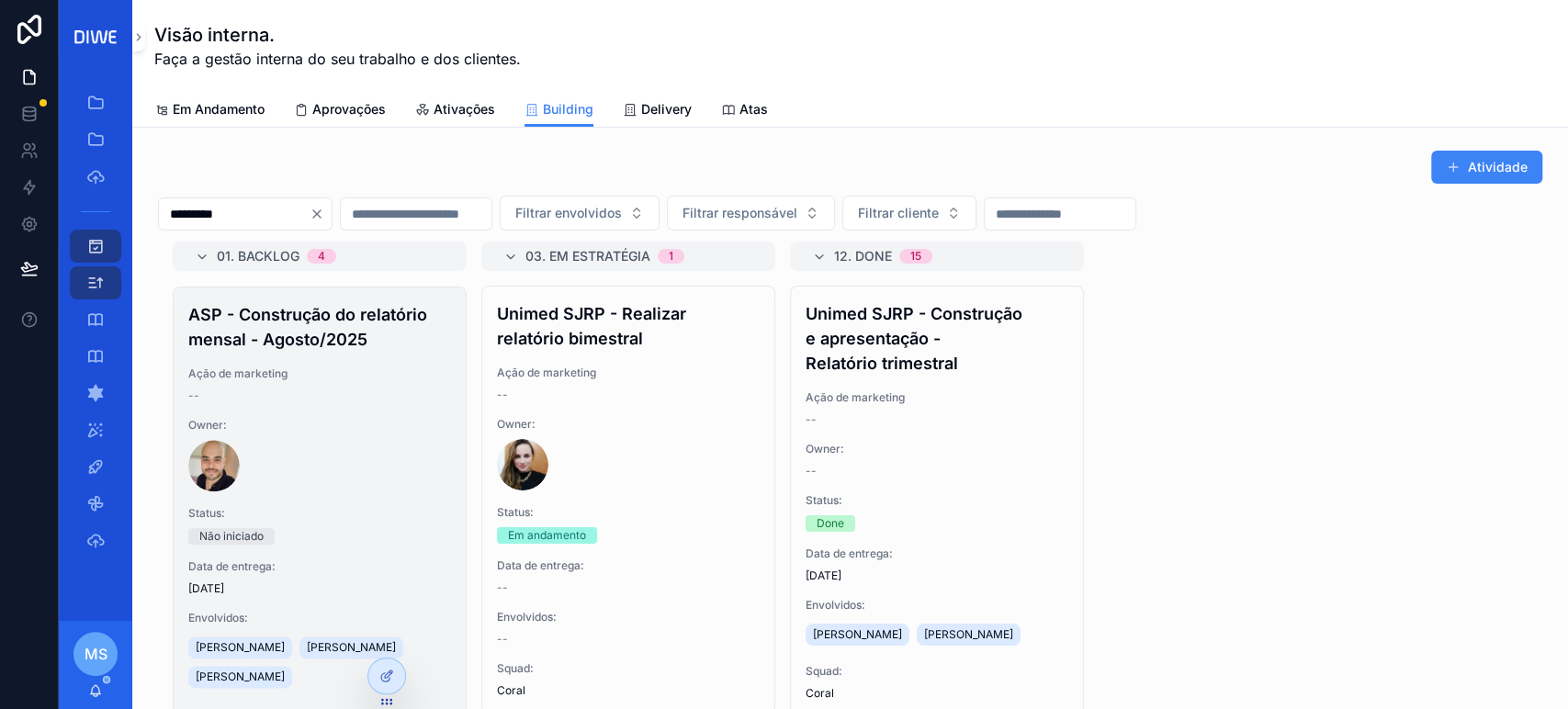
scroll to position [1504, 0]
